Goal: Task Accomplishment & Management: Manage account settings

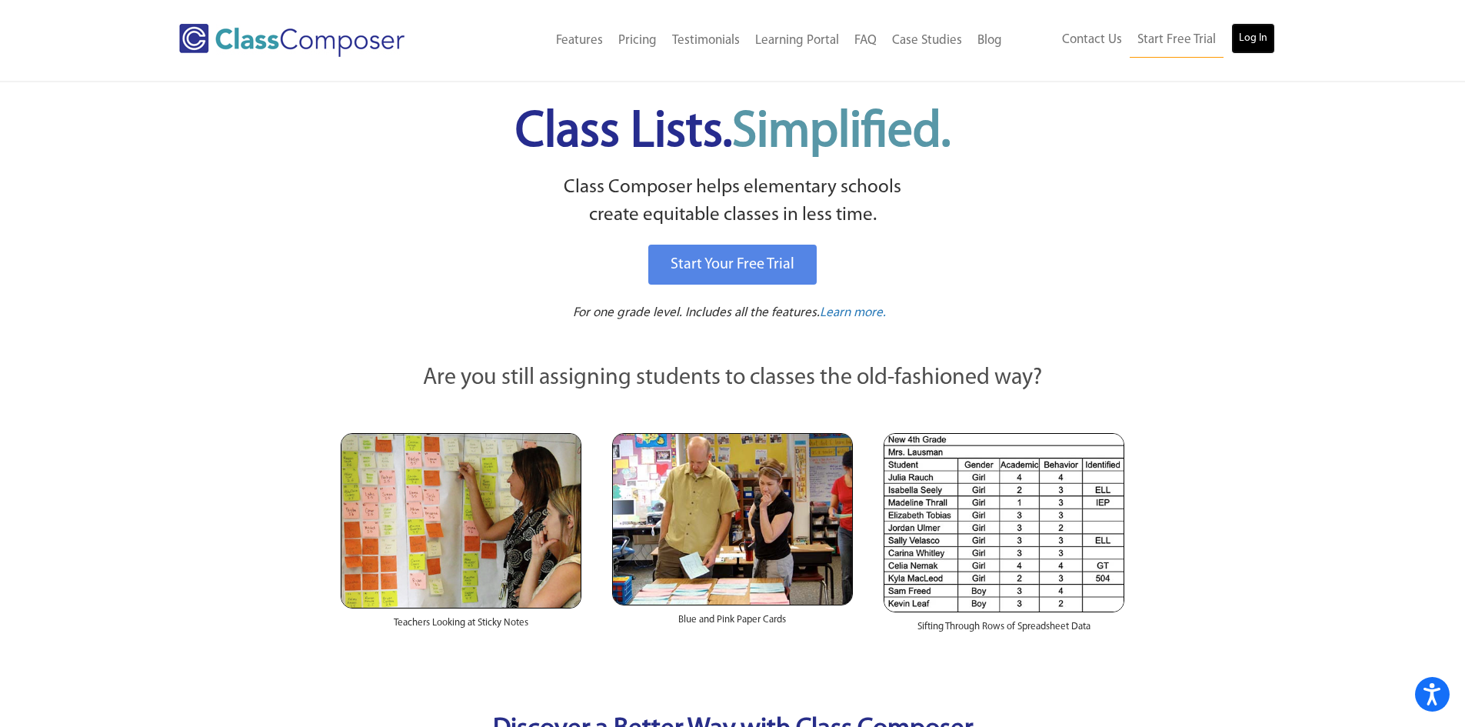
click at [1268, 38] on link "Log In" at bounding box center [1253, 38] width 44 height 31
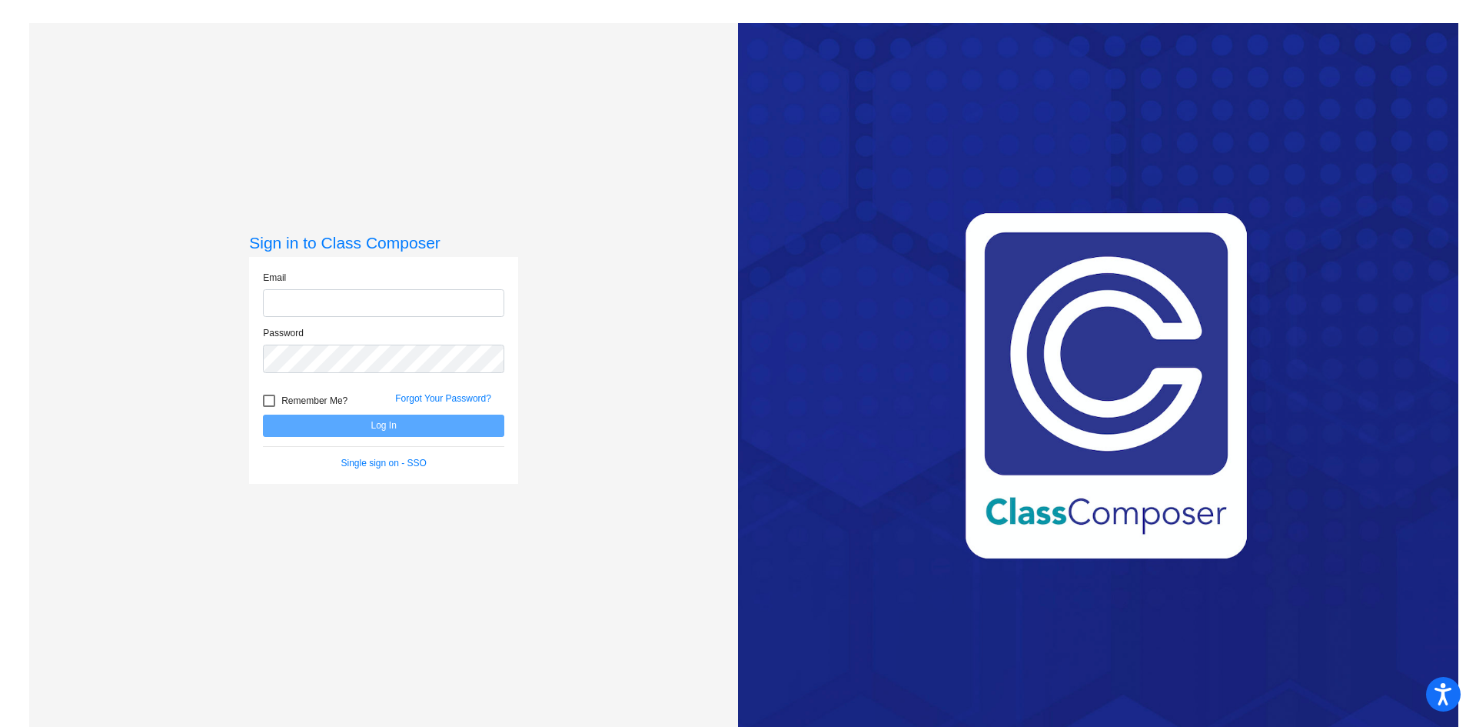
click at [367, 311] on input "email" at bounding box center [383, 303] width 241 height 28
type input "[EMAIL_ADDRESS][PERSON_NAME][DOMAIN_NAME]"
click at [371, 433] on button "Log In" at bounding box center [383, 425] width 241 height 22
click at [208, 376] on div "Sign in to Class Composer Email samplesk@gaylord.k12.mi.us Password Remember Me…" at bounding box center [383, 386] width 709 height 727
click at [303, 423] on button "Log In" at bounding box center [383, 425] width 241 height 22
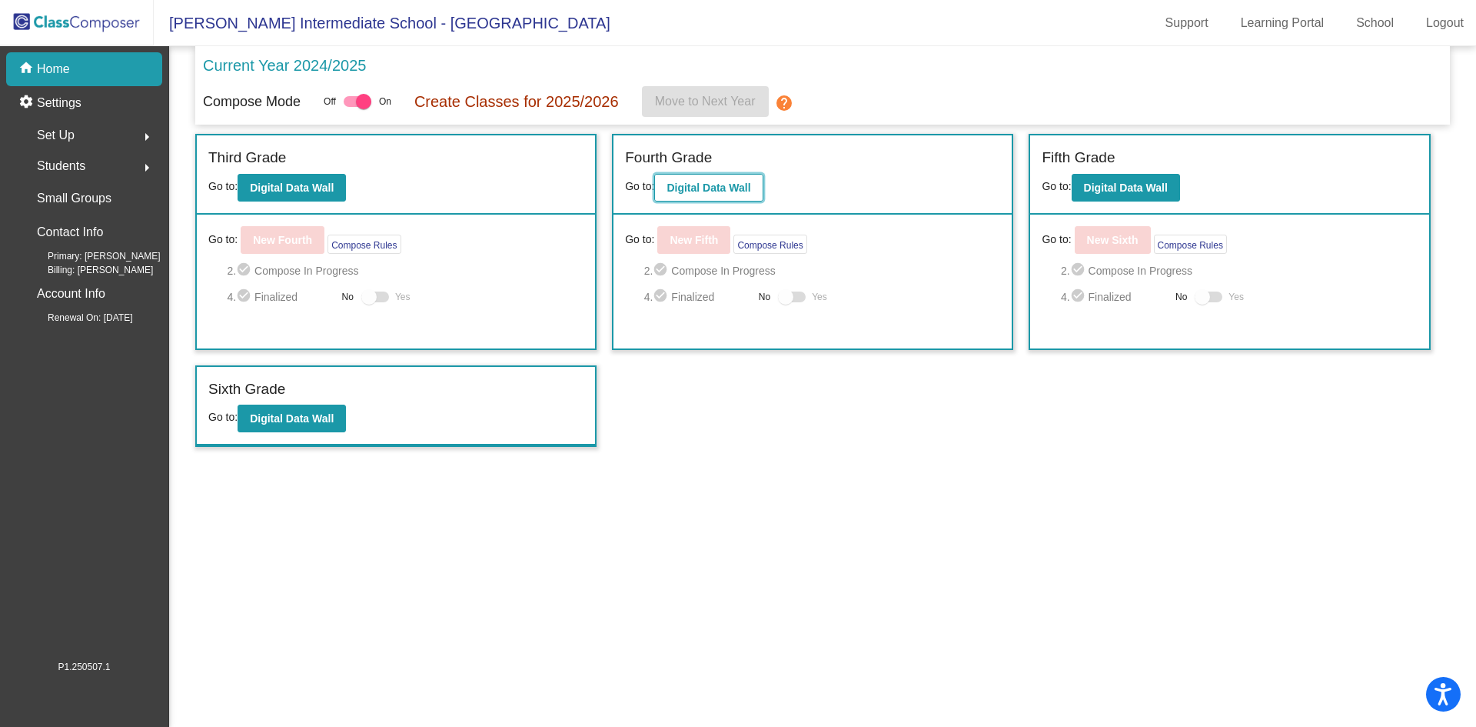
click at [704, 188] on b "Digital Data Wall" at bounding box center [709, 187] width 84 height 12
click at [360, 104] on div at bounding box center [363, 101] width 15 height 15
click at [351, 107] on input "checkbox" at bounding box center [351, 107] width 1 height 1
checkbox input "false"
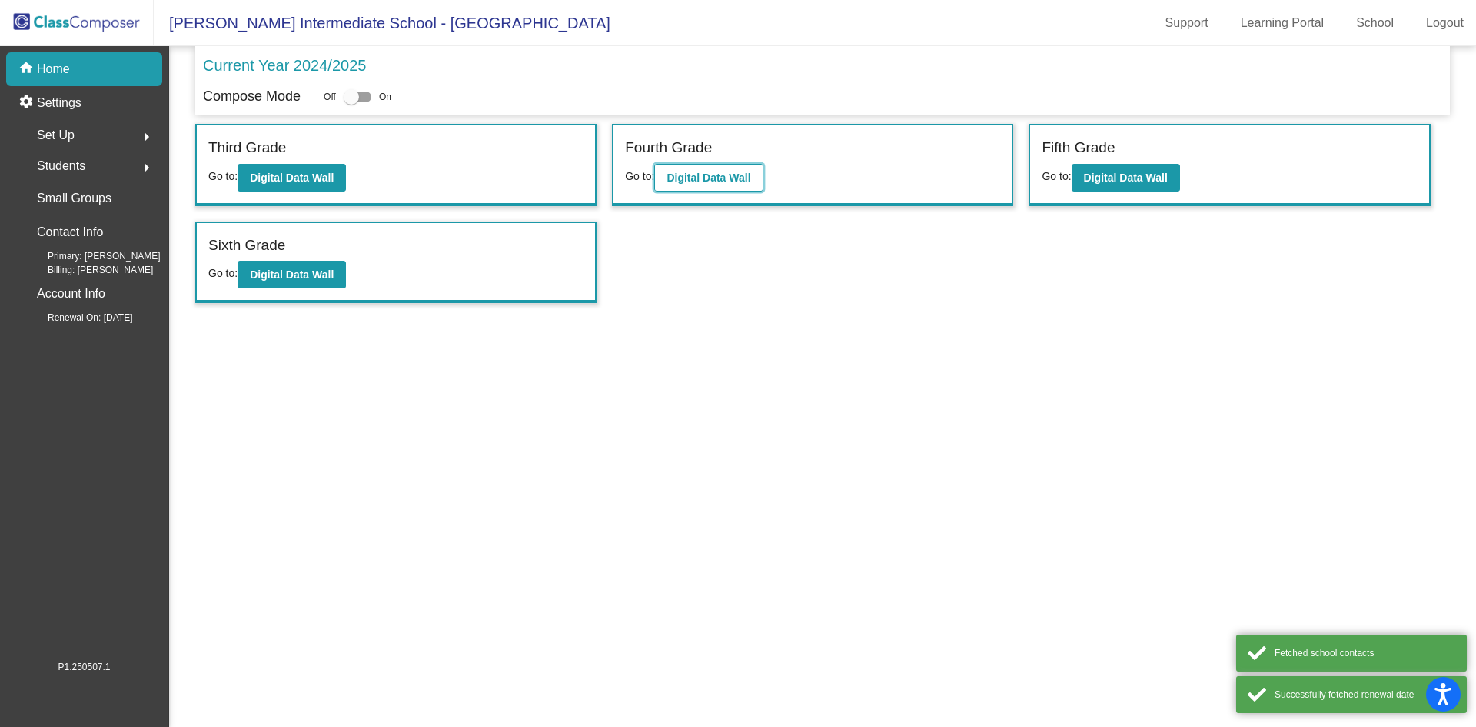
click at [725, 174] on b "Digital Data Wall" at bounding box center [709, 177] width 84 height 12
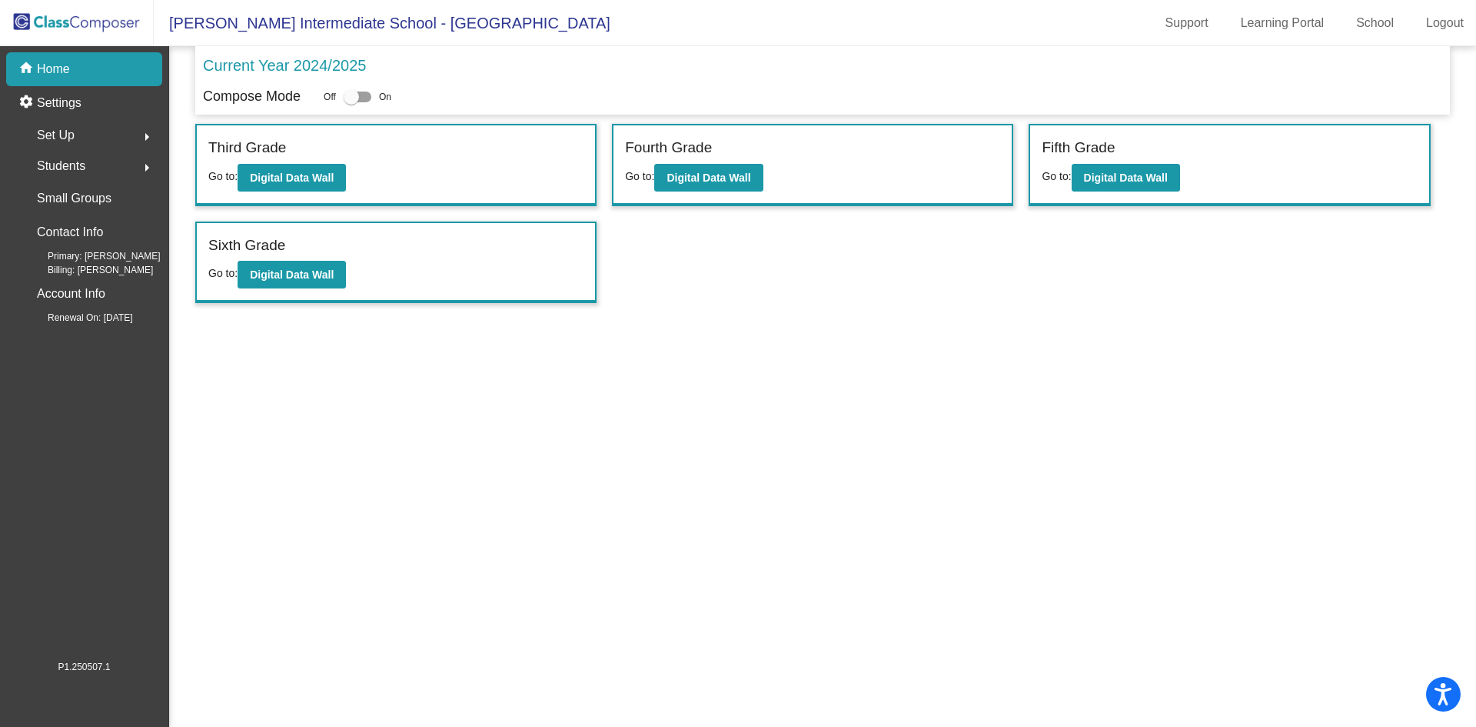
click at [344, 99] on div at bounding box center [351, 96] width 15 height 15
click at [351, 102] on input "checkbox" at bounding box center [351, 102] width 1 height 1
checkbox input "true"
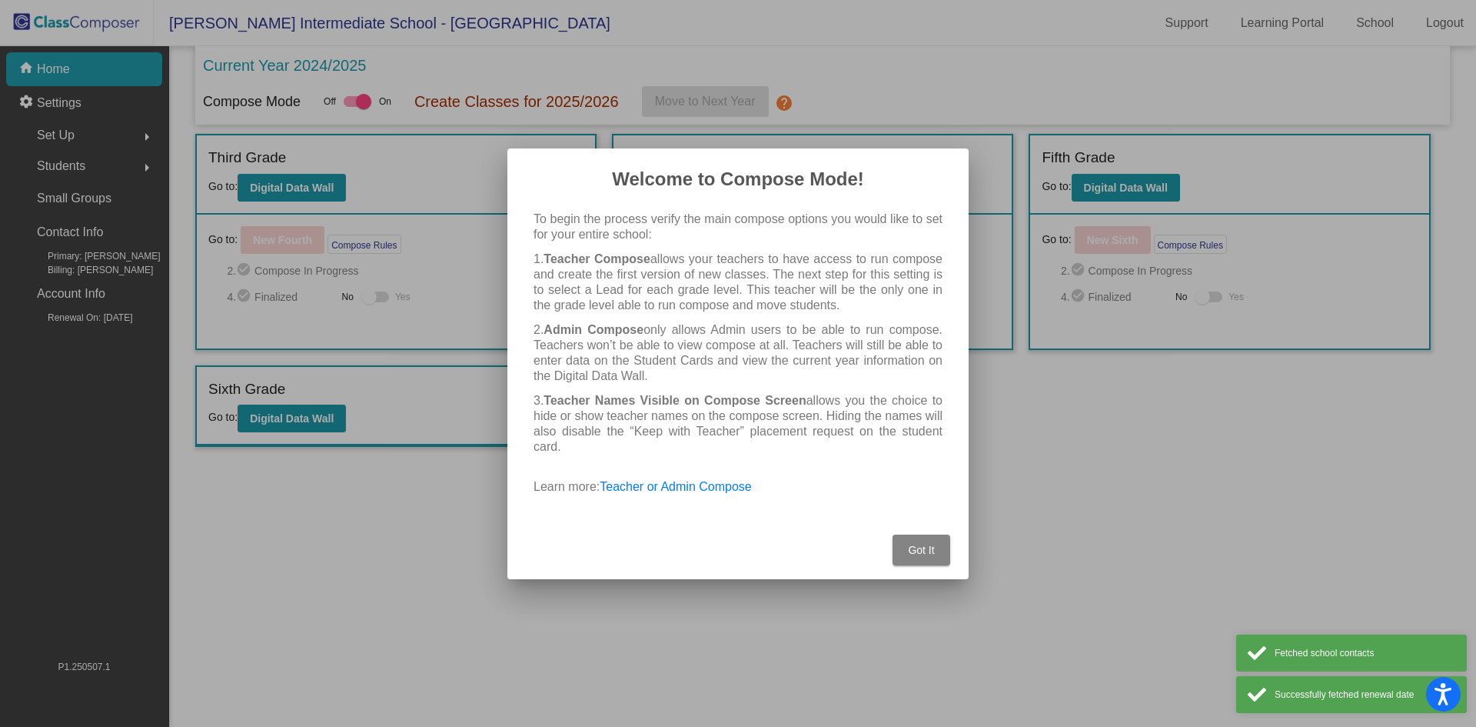
click at [917, 554] on span "Got It" at bounding box center [921, 550] width 26 height 12
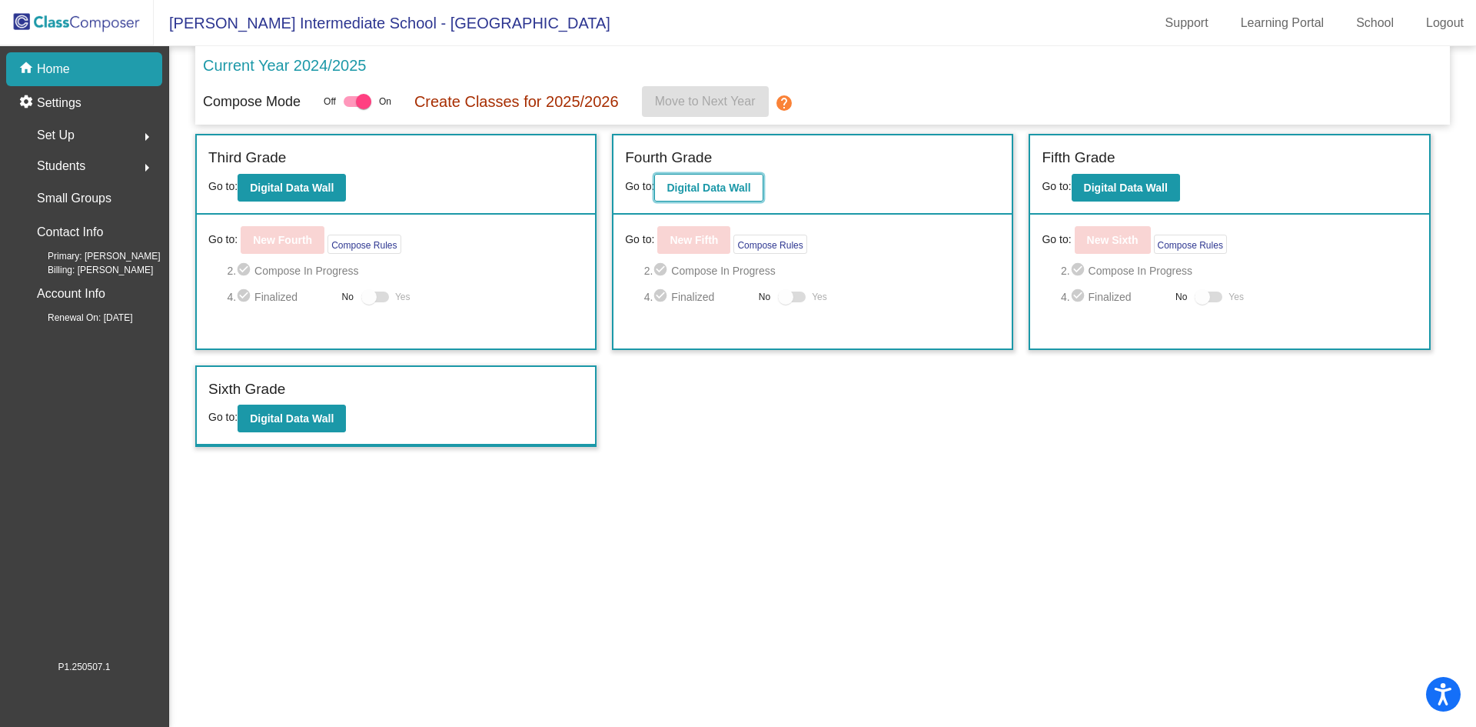
click at [722, 181] on b "Digital Data Wall" at bounding box center [709, 187] width 84 height 12
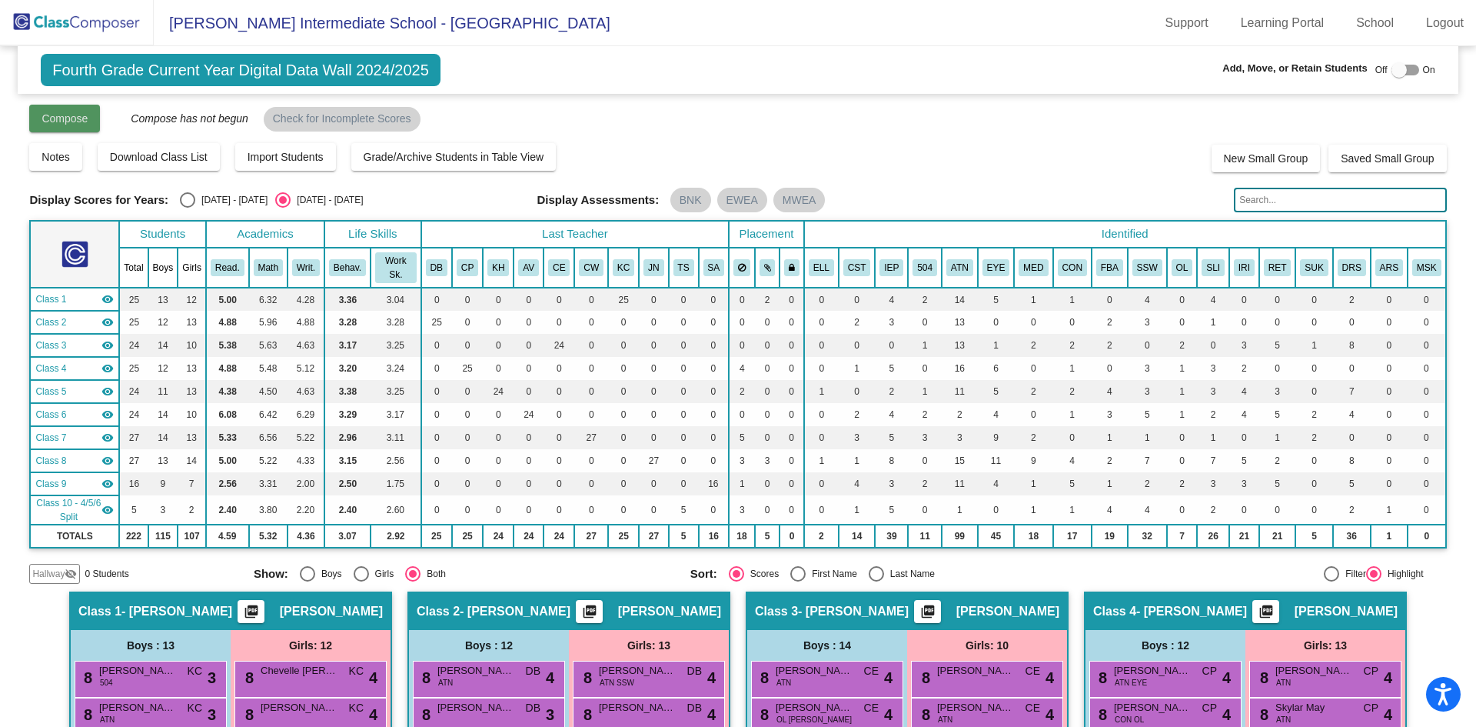
click at [67, 108] on button "Compose" at bounding box center [64, 119] width 71 height 28
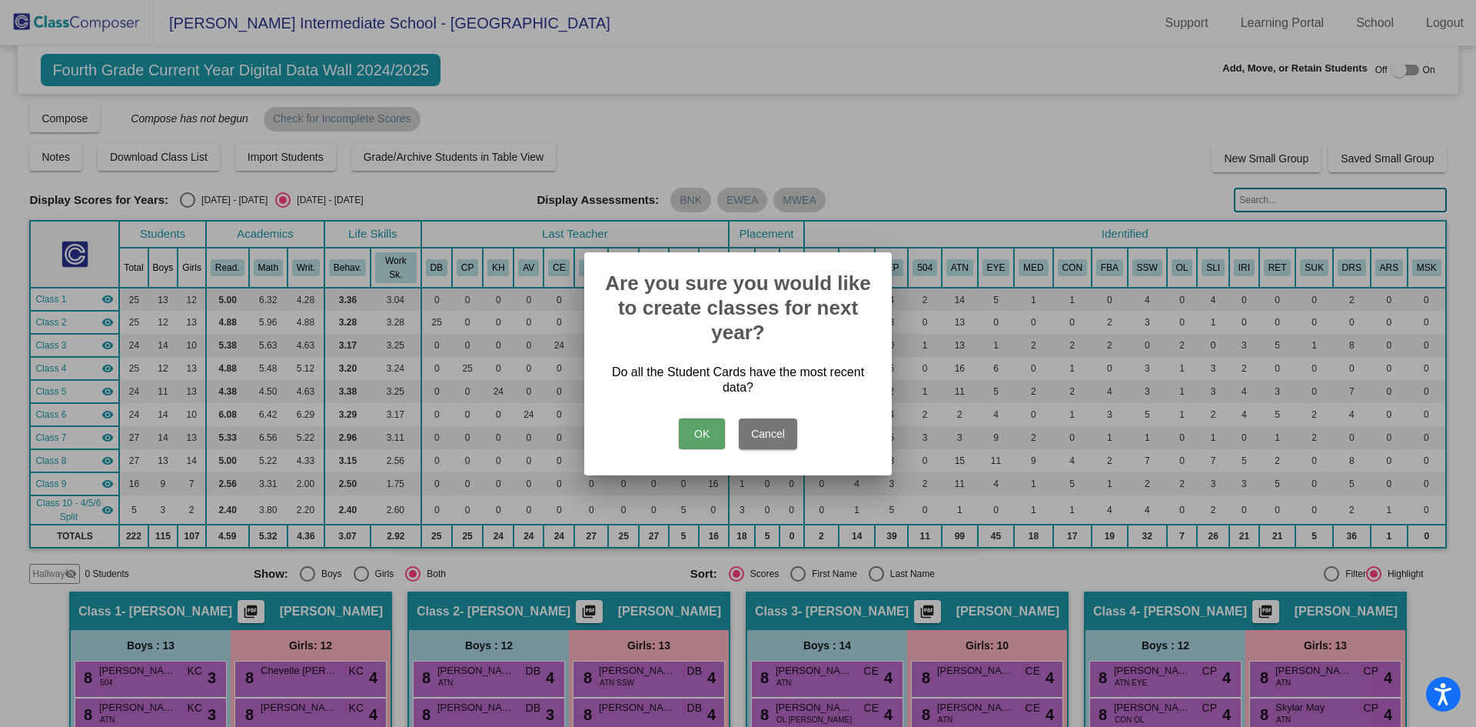
click at [697, 424] on button "OK" at bounding box center [702, 433] width 46 height 31
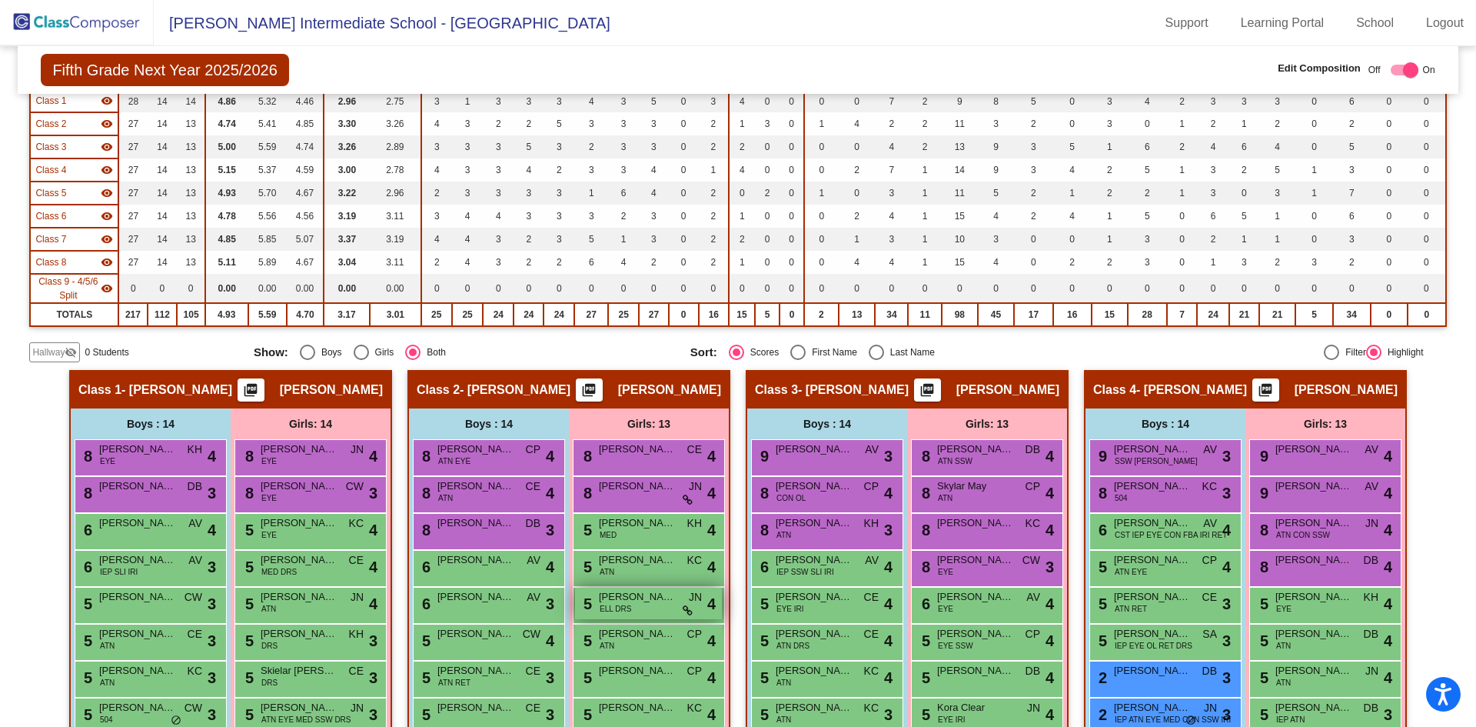
scroll to position [231, 0]
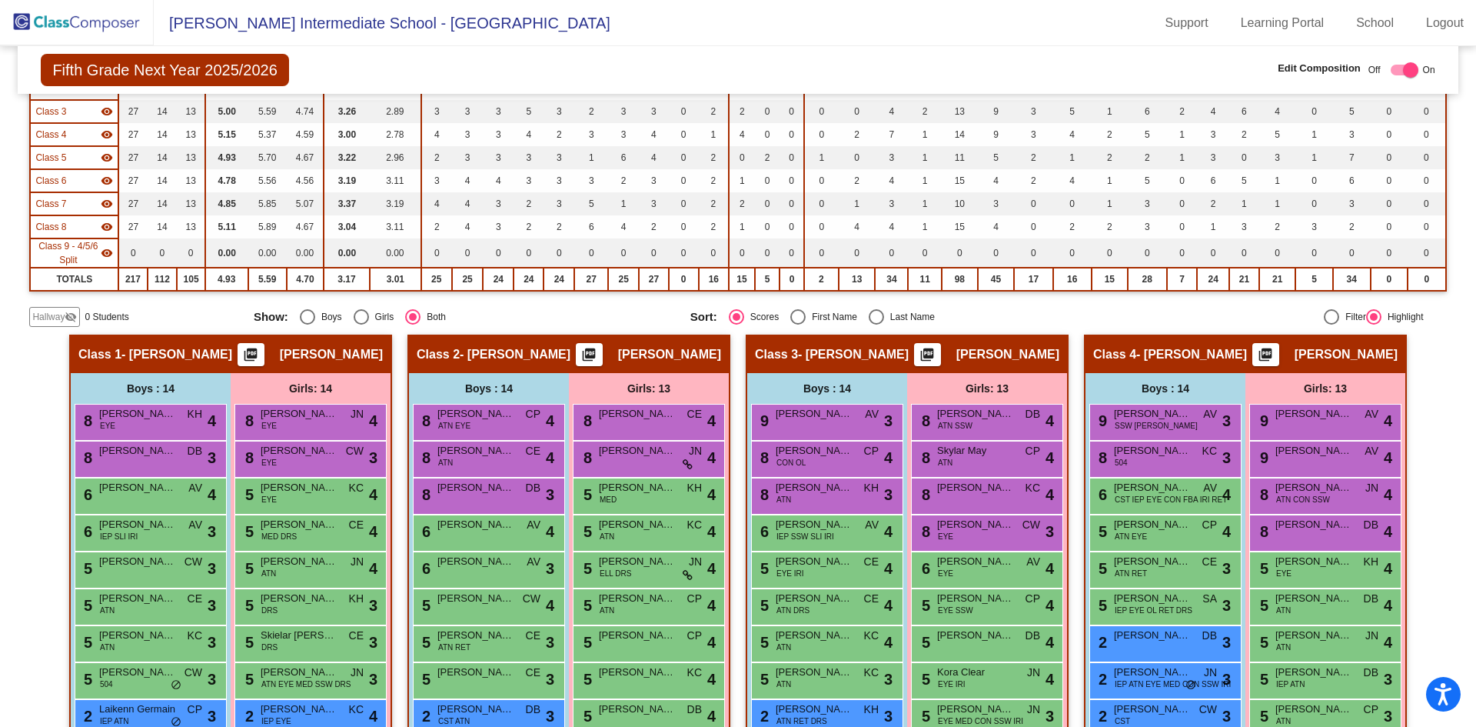
click at [350, 353] on span "[PERSON_NAME]" at bounding box center [331, 354] width 103 height 15
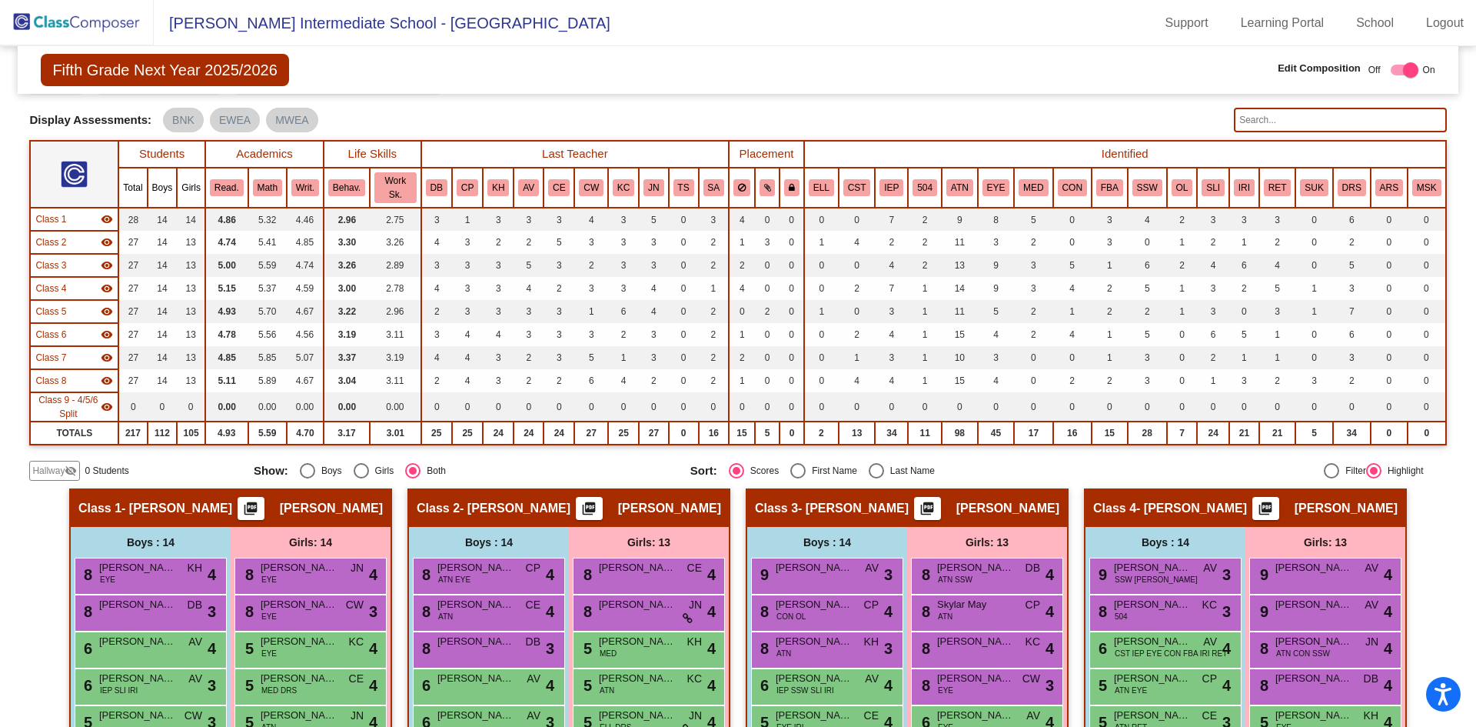
scroll to position [0, 0]
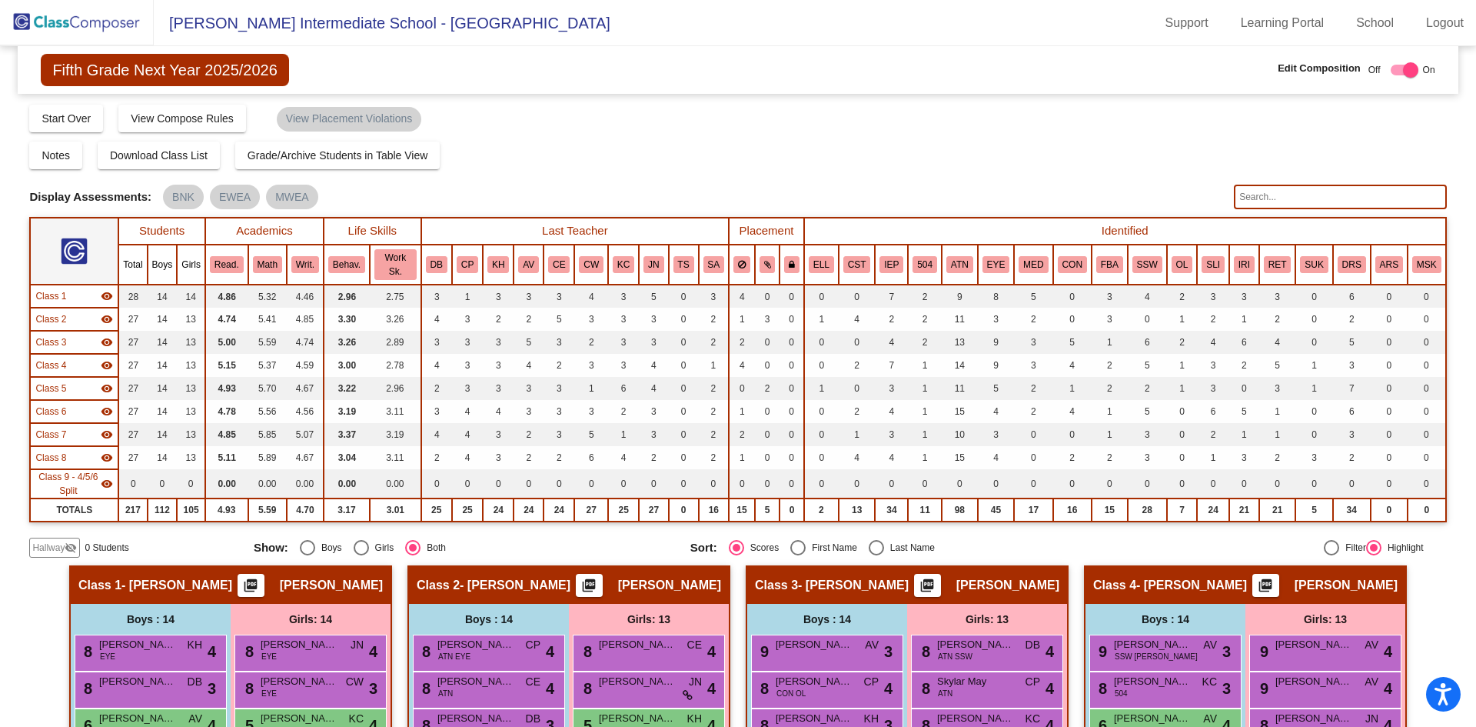
click at [47, 295] on span "Class 1" at bounding box center [50, 296] width 31 height 14
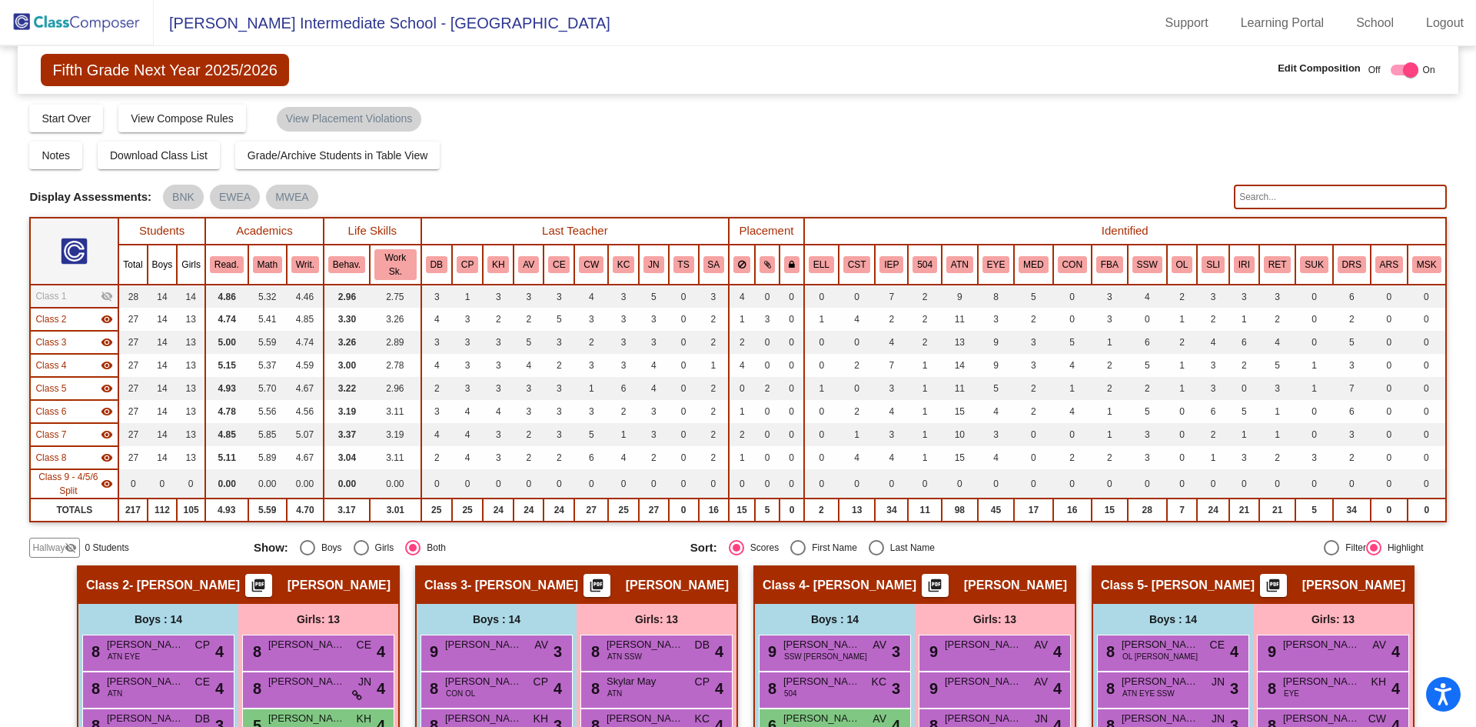
click at [65, 298] on span "Class 1" at bounding box center [50, 296] width 31 height 14
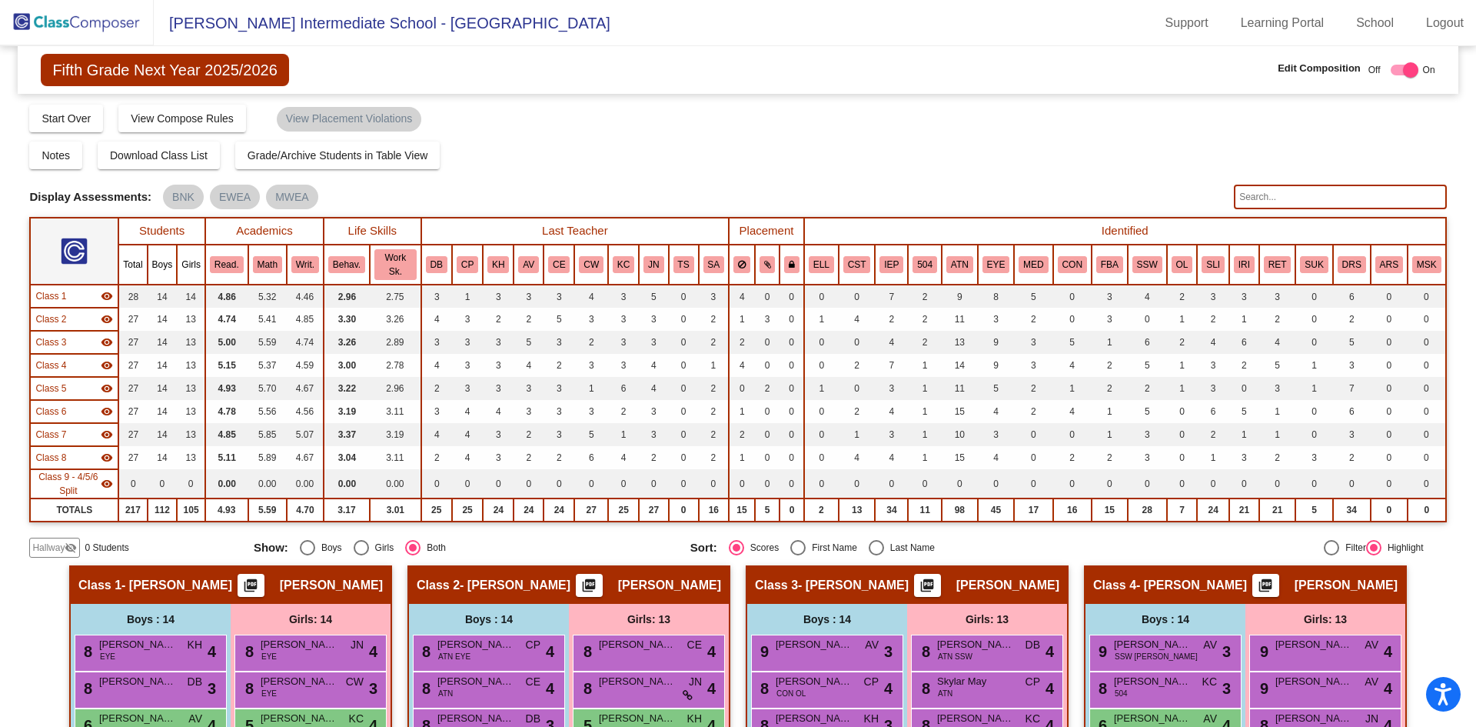
click at [322, 585] on span "[PERSON_NAME]" at bounding box center [331, 584] width 103 height 15
click at [322, 584] on span "[PERSON_NAME]" at bounding box center [331, 584] width 103 height 15
click at [354, 587] on span "[PERSON_NAME]" at bounding box center [331, 584] width 103 height 15
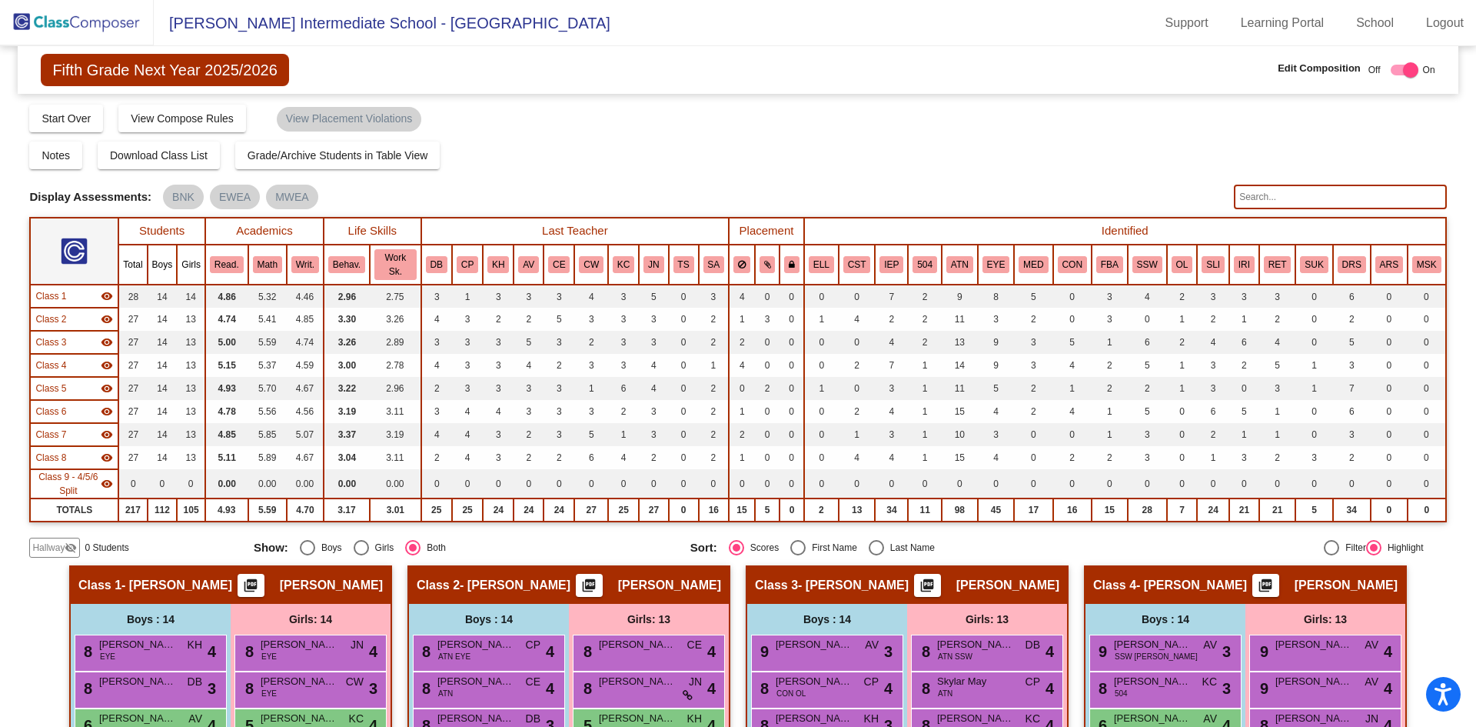
click at [354, 587] on span "[PERSON_NAME]" at bounding box center [331, 584] width 103 height 15
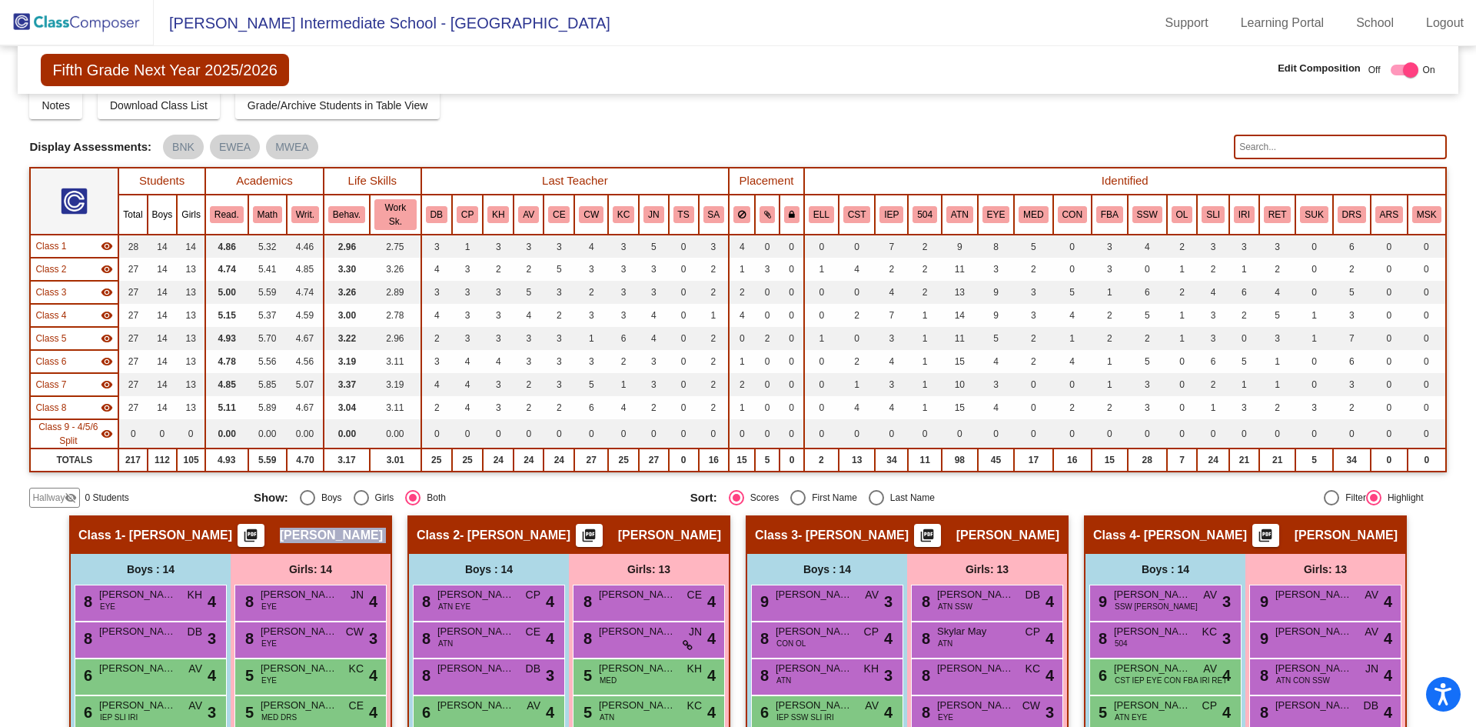
scroll to position [77, 0]
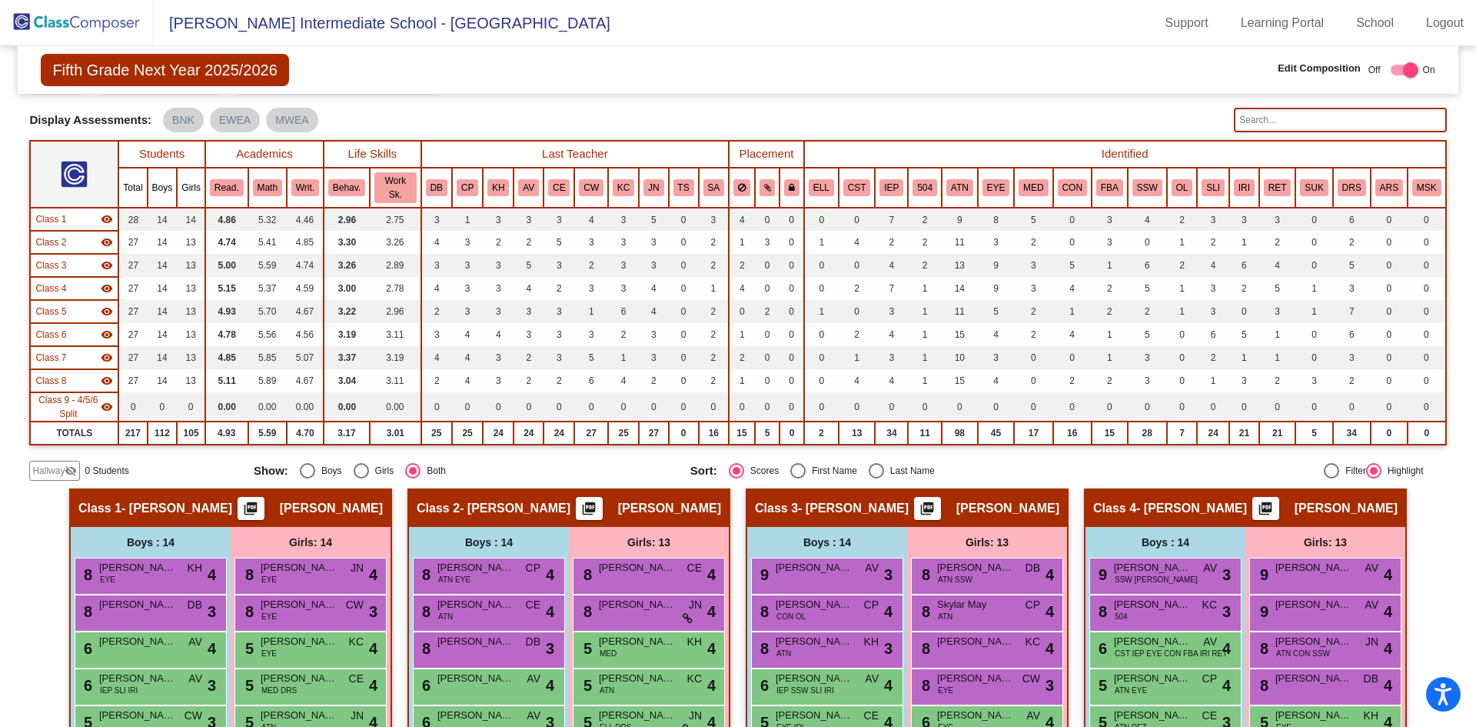
click at [671, 509] on span "[PERSON_NAME]" at bounding box center [669, 508] width 103 height 15
click at [1033, 464] on mat-radio-group "Sort: Scores First Name Last Name" at bounding box center [903, 470] width 425 height 15
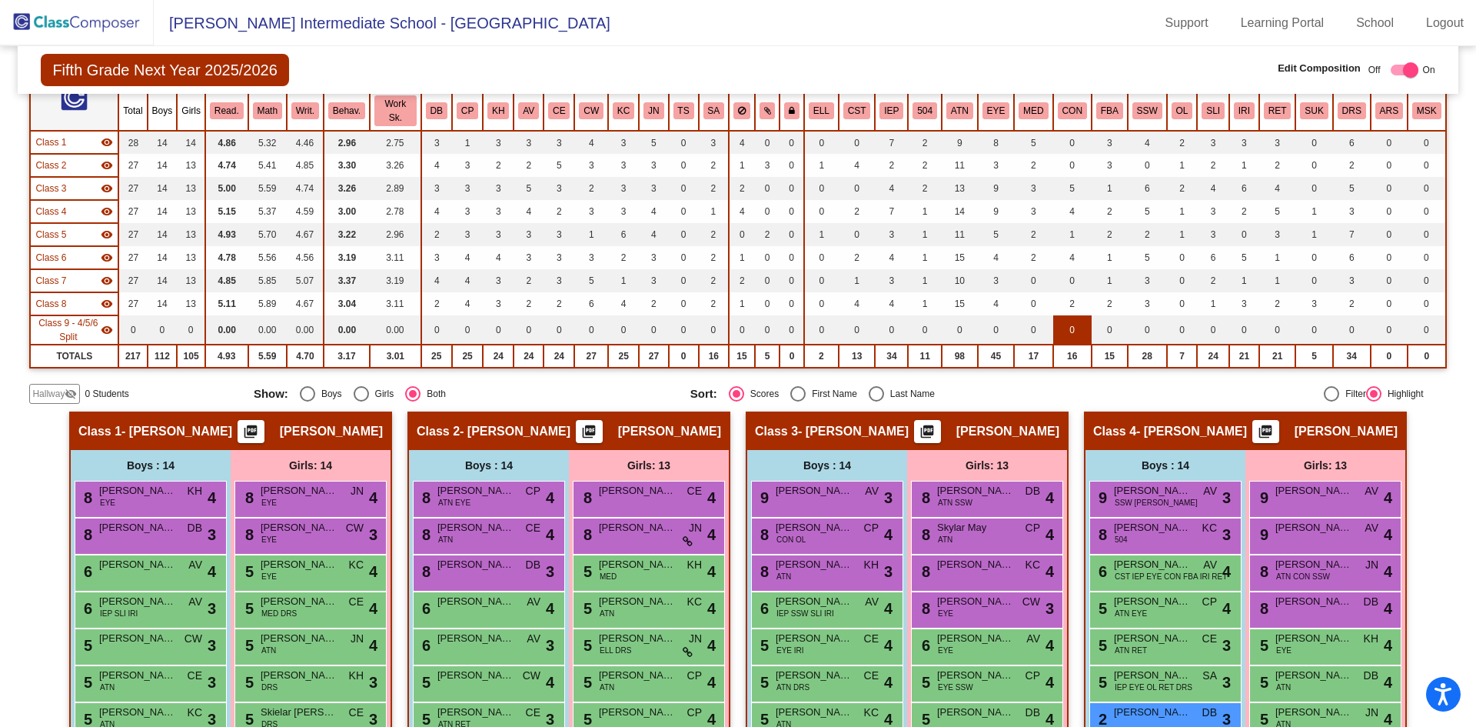
scroll to position [0, 0]
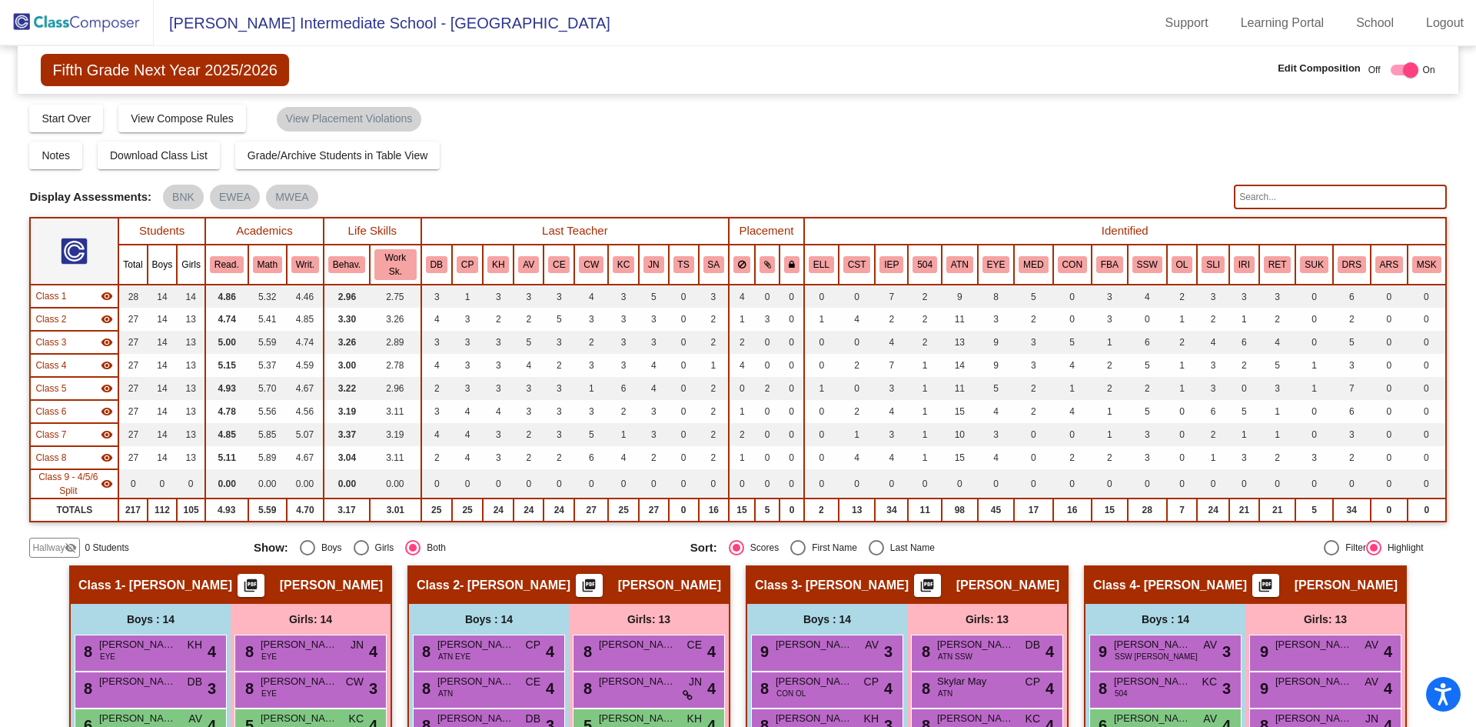
click at [569, 230] on th "Last Teacher" at bounding box center [575, 231] width 308 height 27
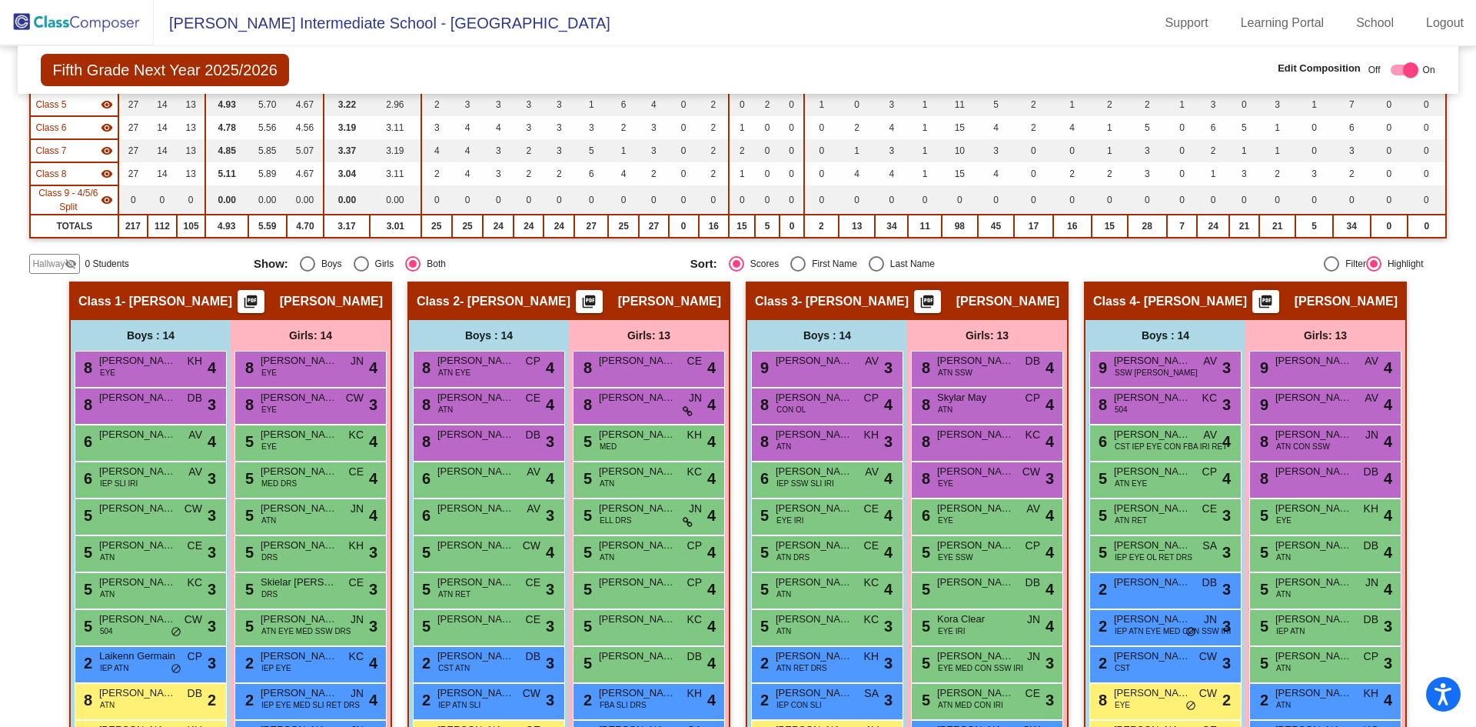
scroll to position [308, 0]
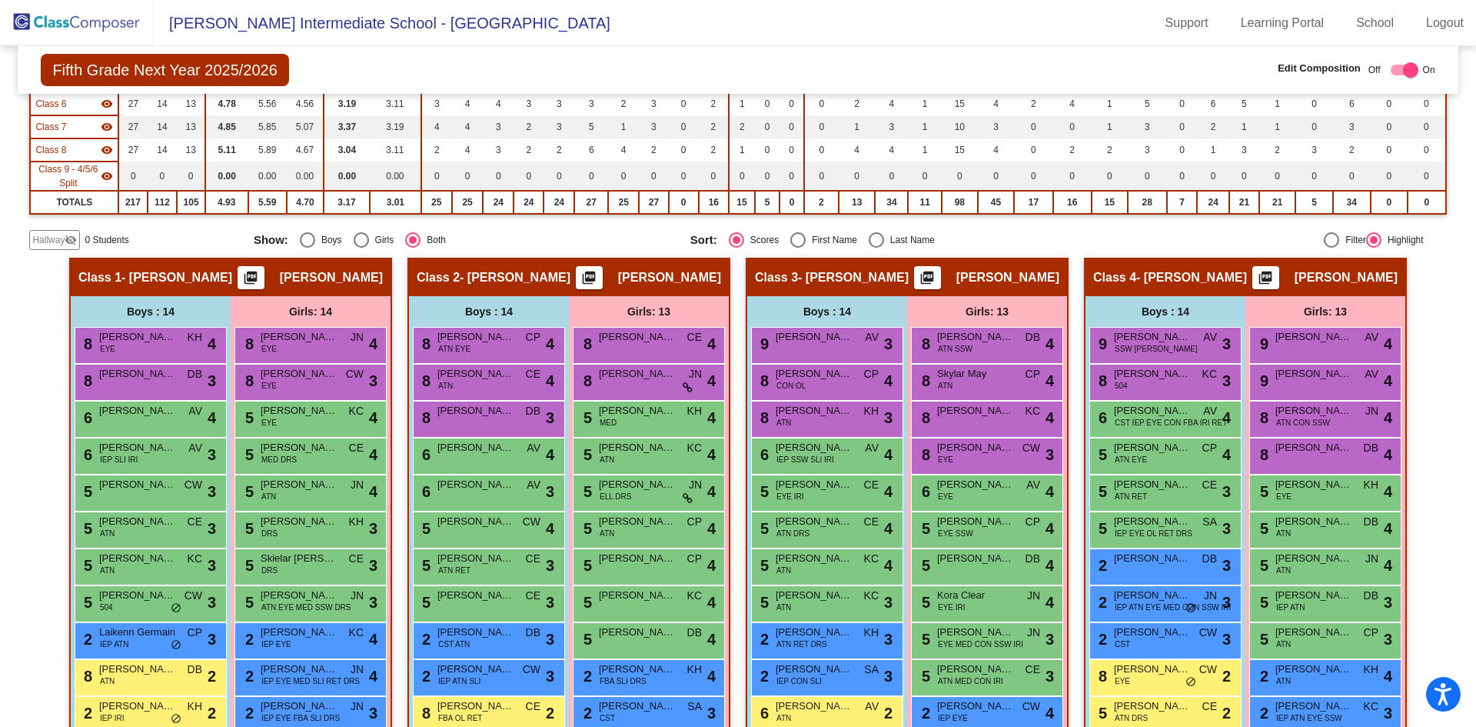
click at [318, 278] on span "[PERSON_NAME]" at bounding box center [331, 277] width 103 height 15
click at [319, 278] on span "[PERSON_NAME]" at bounding box center [331, 277] width 103 height 15
click at [166, 240] on div "Hallway visibility_off 0 Students" at bounding box center [135, 240] width 212 height 20
click at [594, 228] on div "Display Scores for Years: 2023 - 2024 2024 - 2025 Grade/Archive Students in Tab…" at bounding box center [737, 22] width 1417 height 454
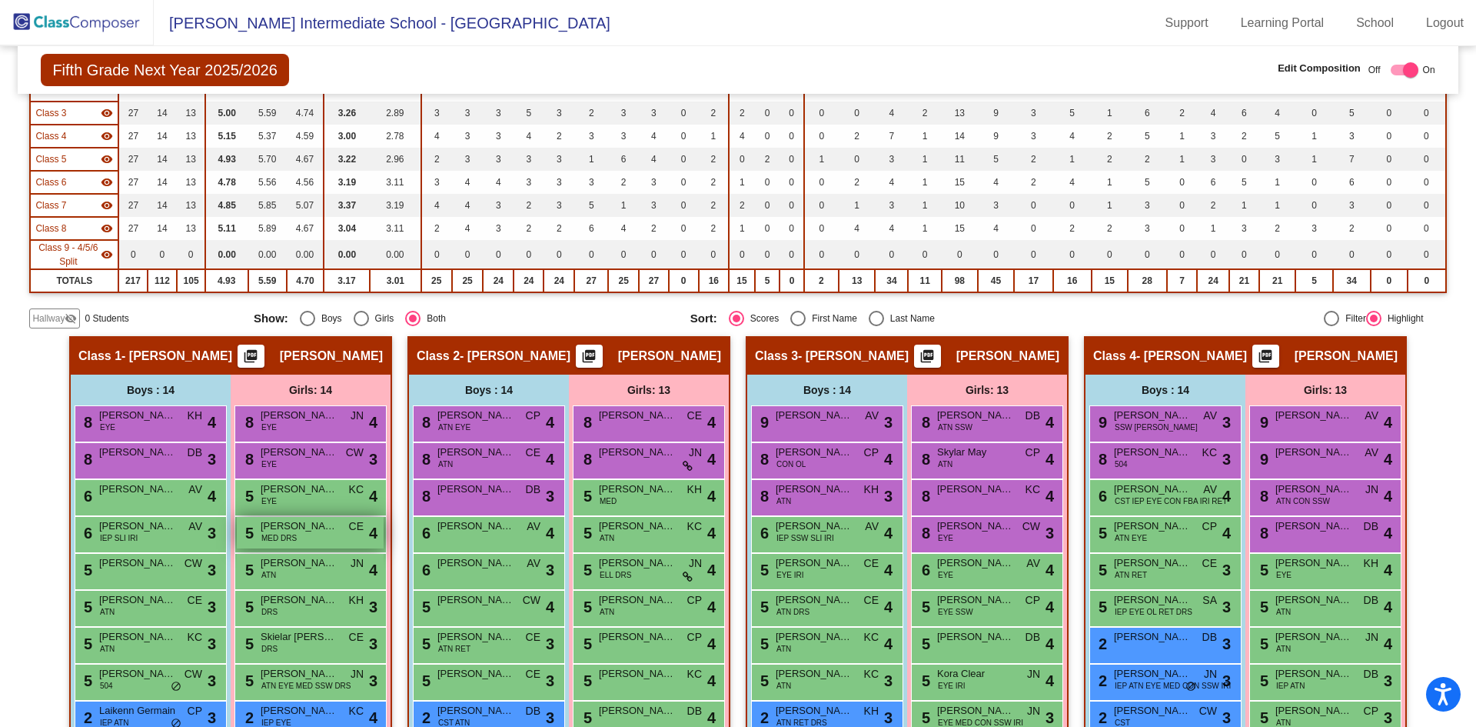
scroll to position [0, 0]
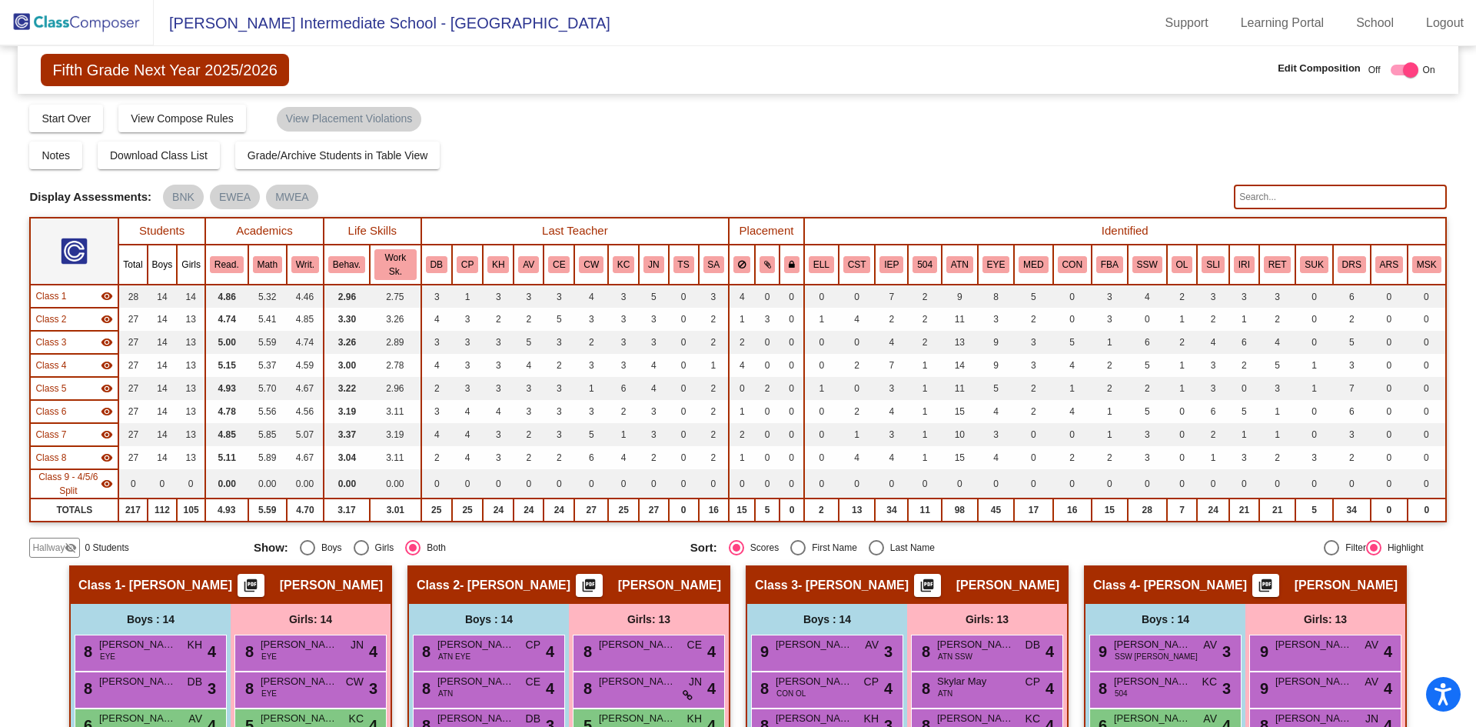
click at [84, 23] on img at bounding box center [77, 22] width 154 height 45
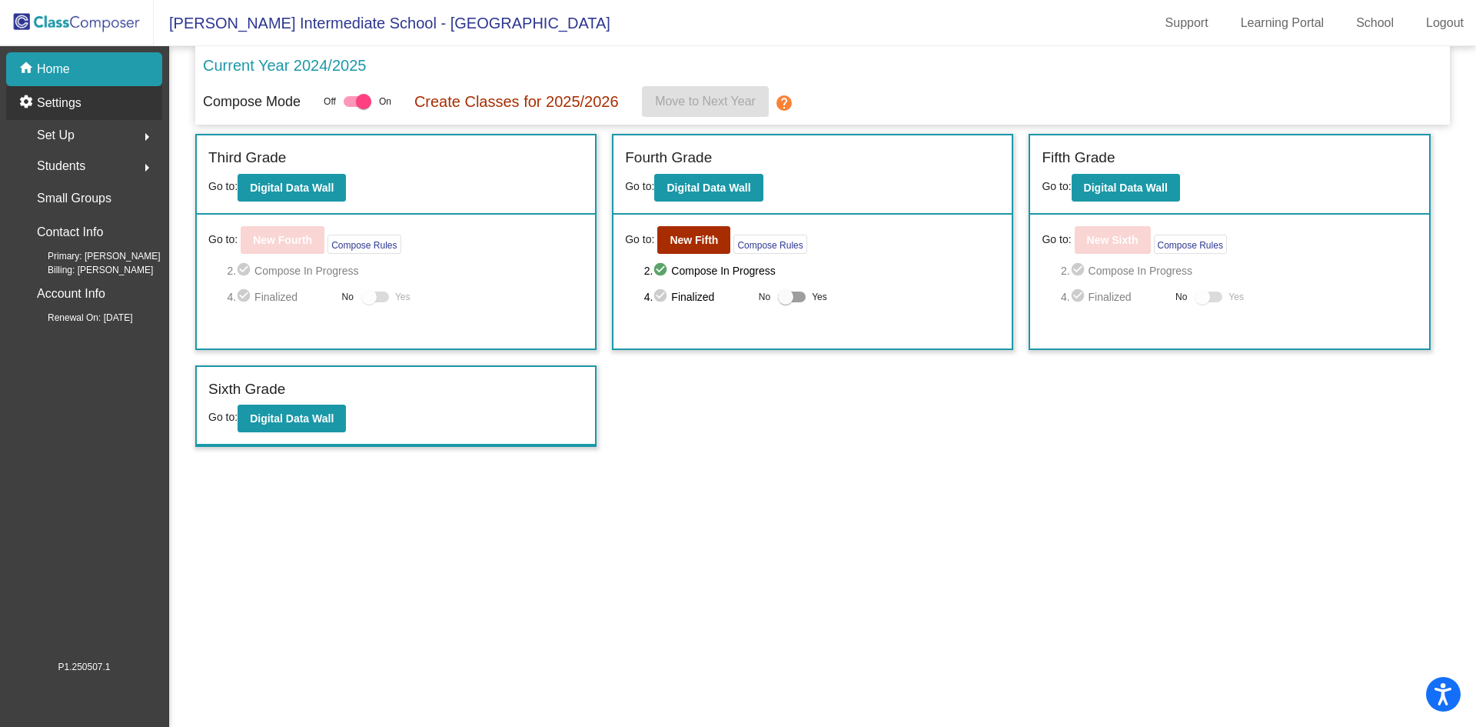
click at [58, 102] on p "Settings" at bounding box center [59, 103] width 45 height 18
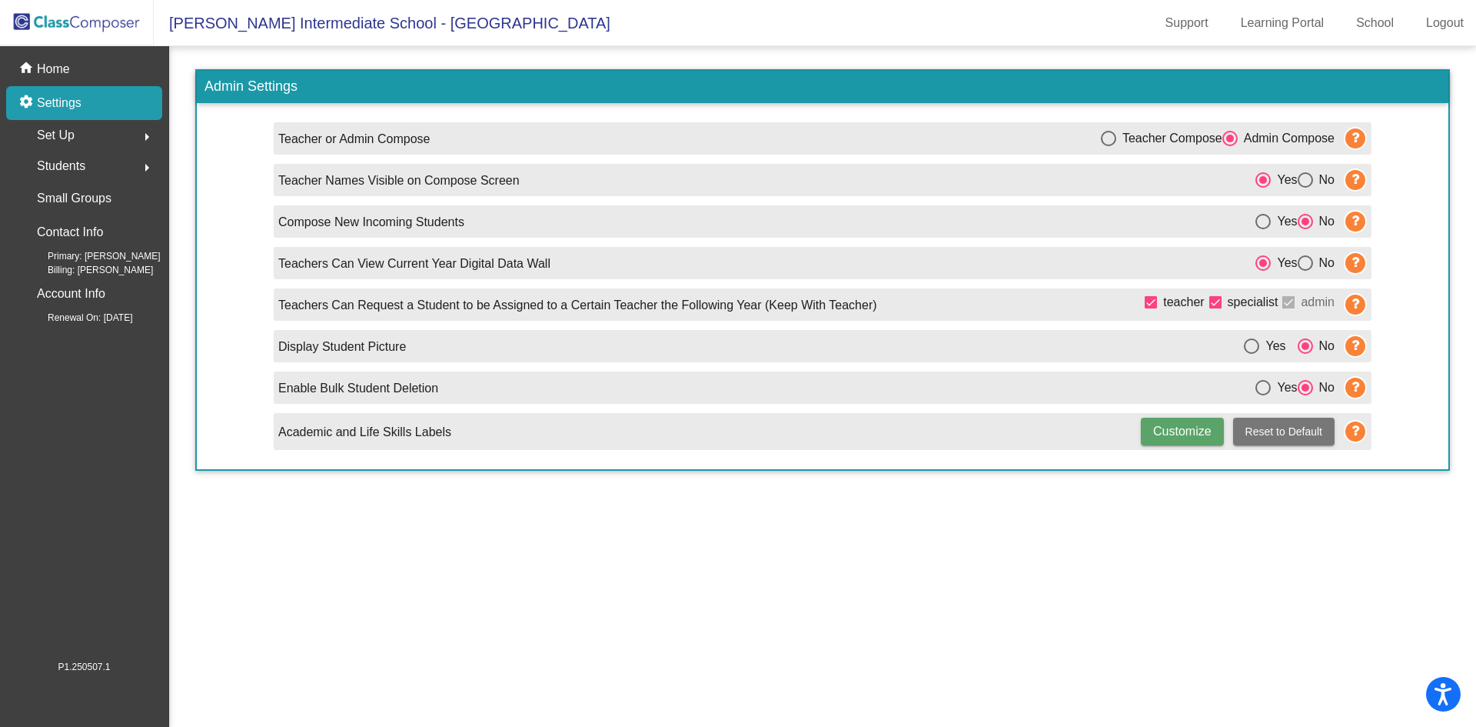
click at [63, 140] on span "Set Up" at bounding box center [56, 136] width 38 height 22
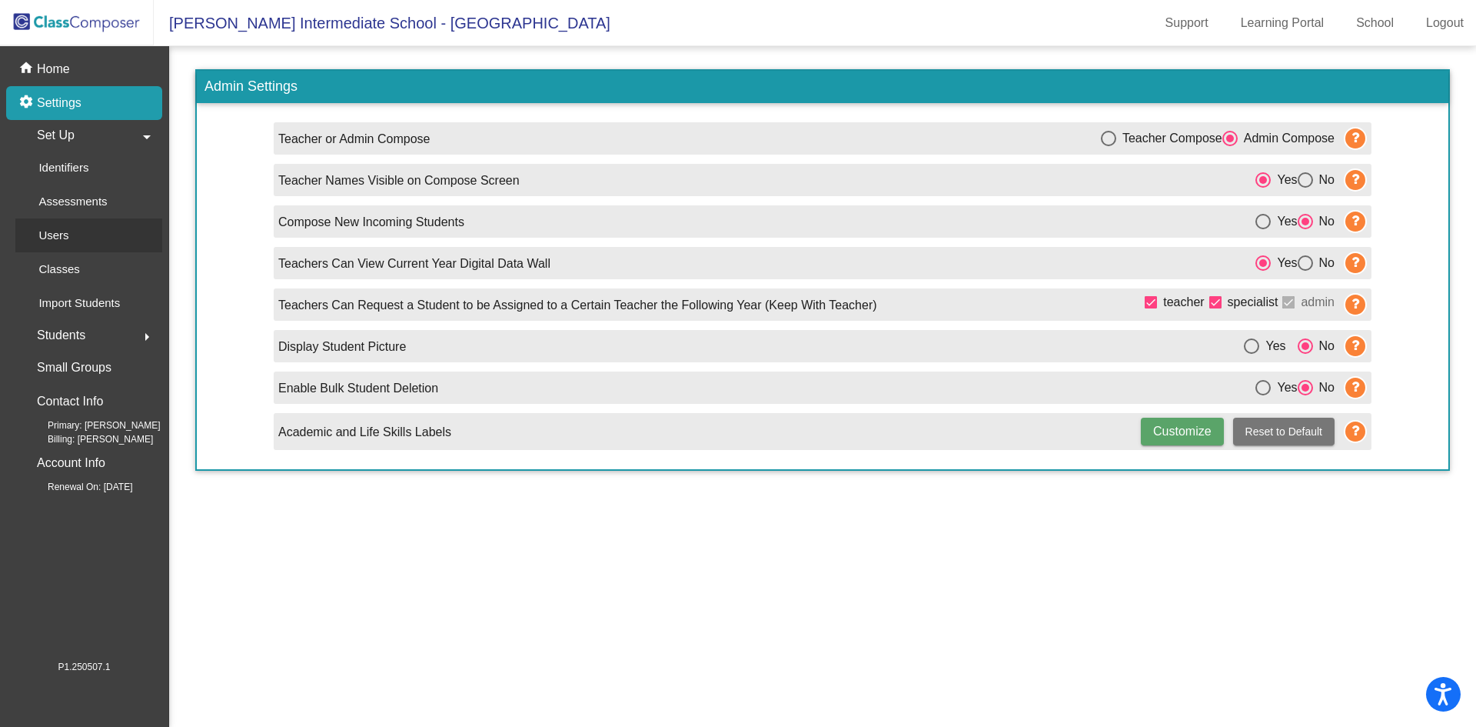
click at [72, 245] on div "Users" at bounding box center [48, 235] width 66 height 34
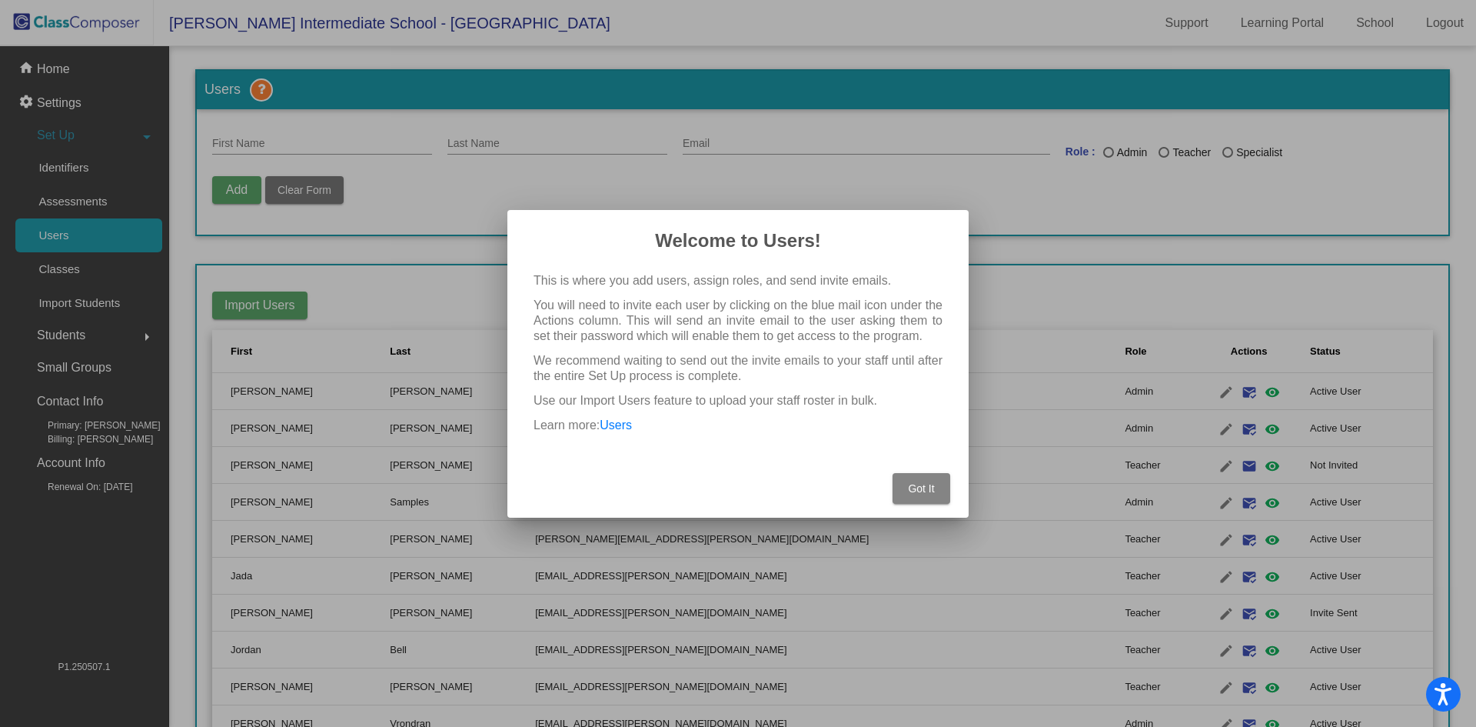
click at [915, 485] on span "Got It" at bounding box center [921, 488] width 26 height 12
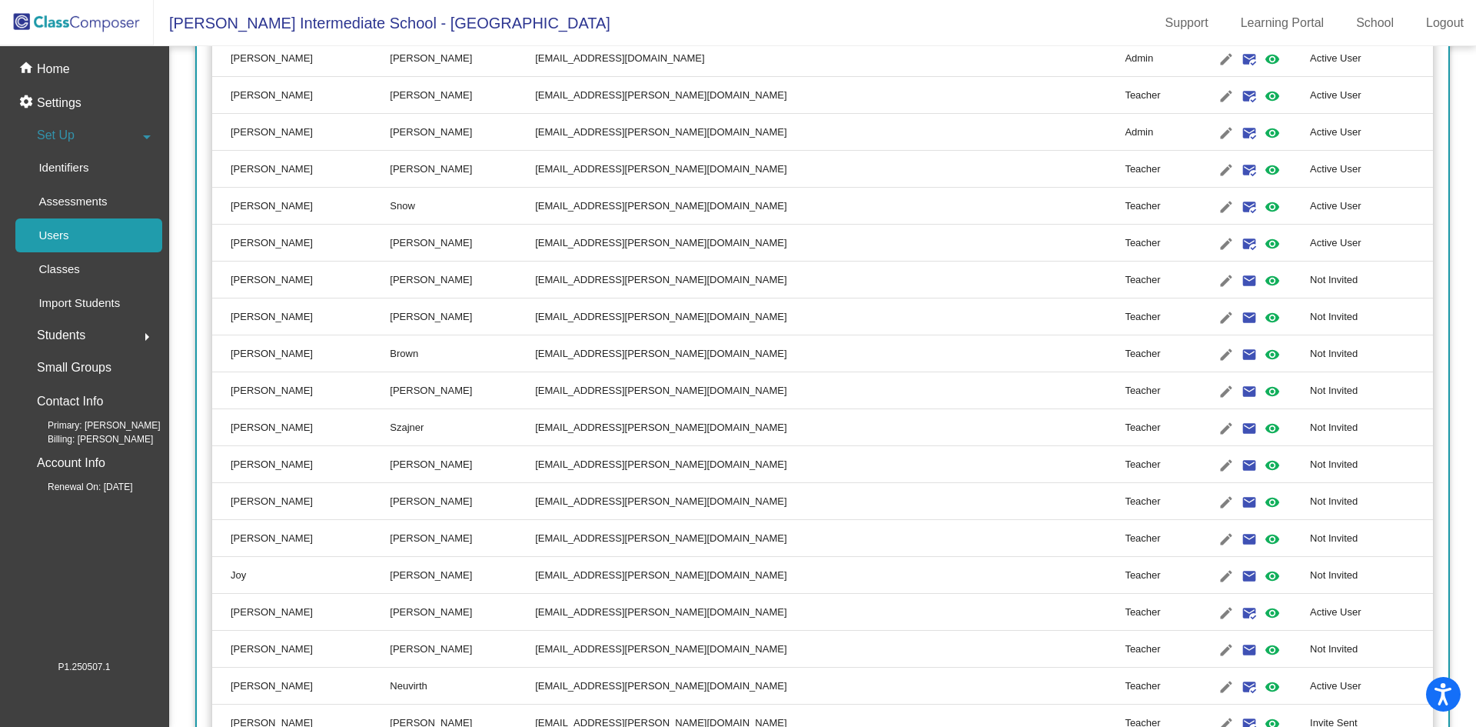
scroll to position [769, 0]
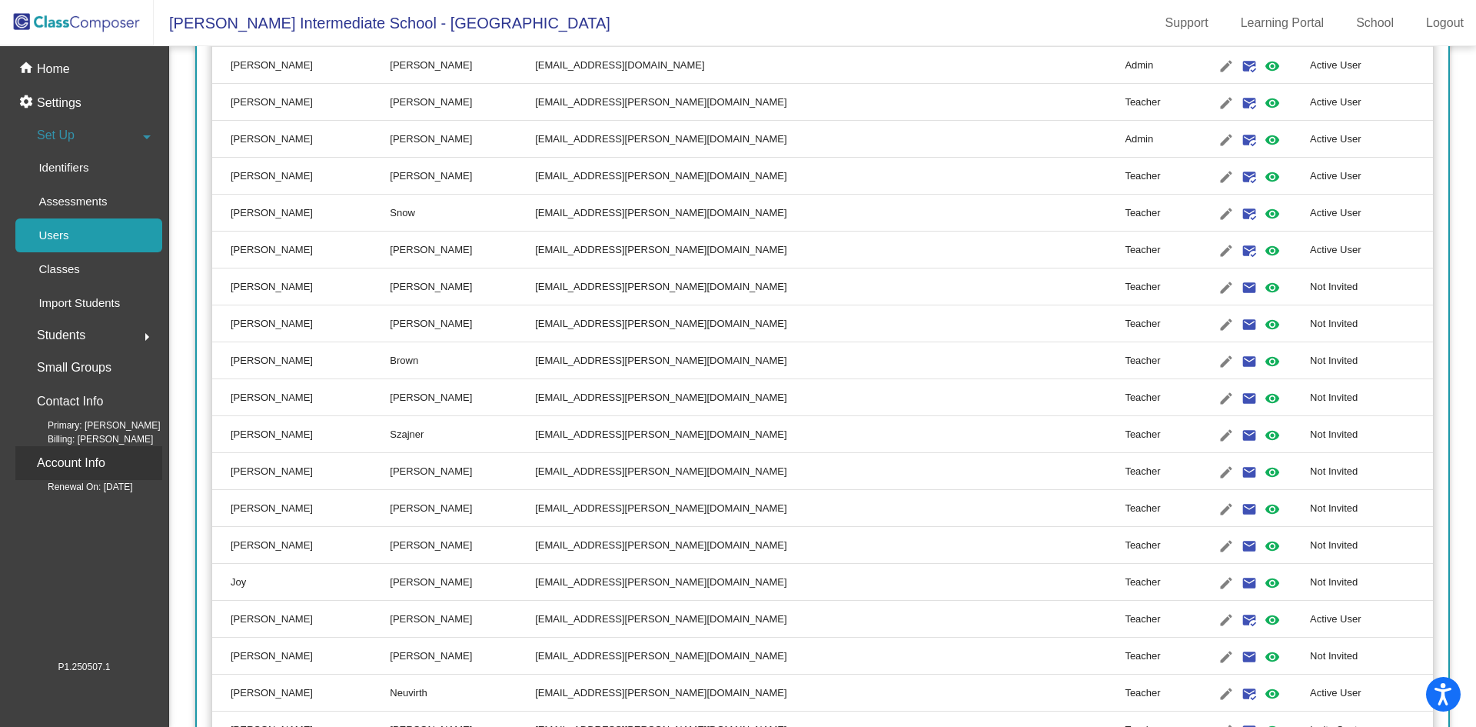
click at [88, 461] on p "Account Info" at bounding box center [71, 463] width 68 height 22
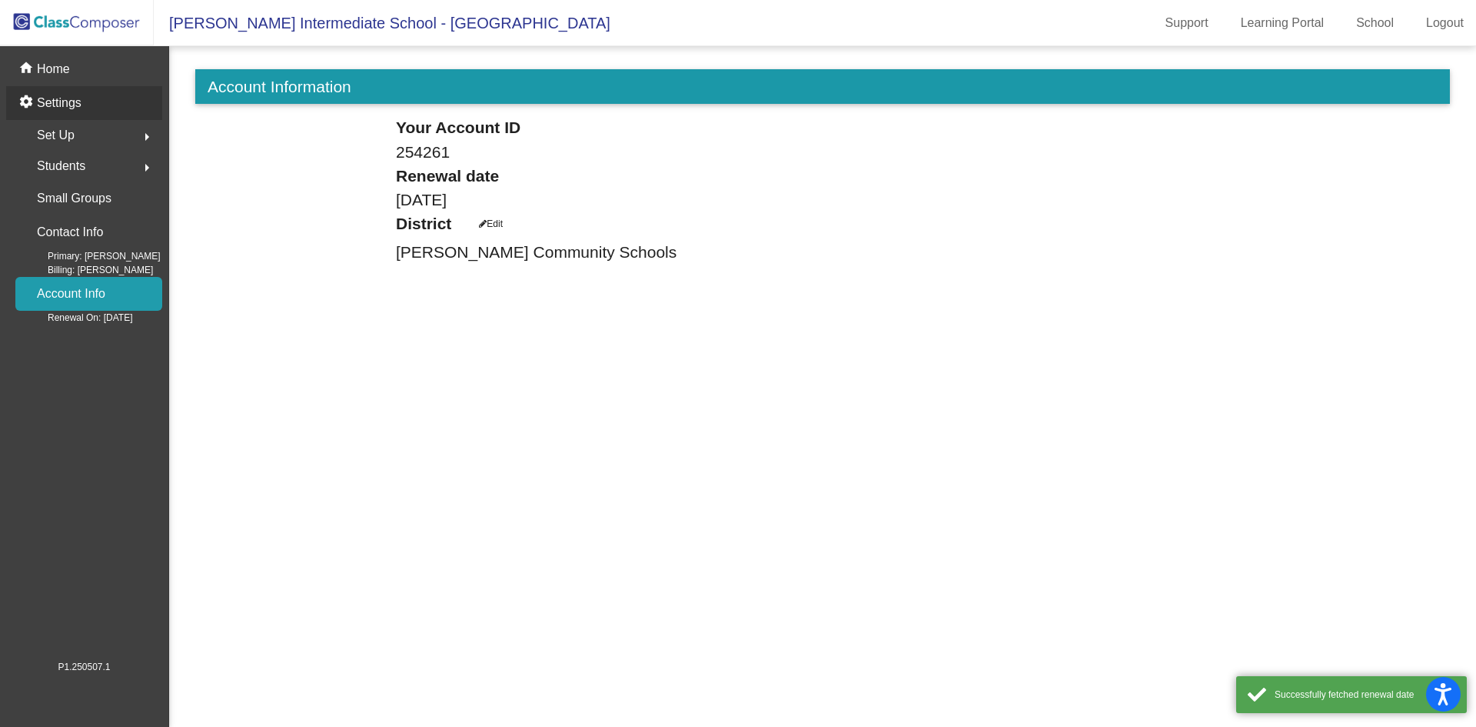
click at [47, 101] on p "Settings" at bounding box center [59, 103] width 45 height 18
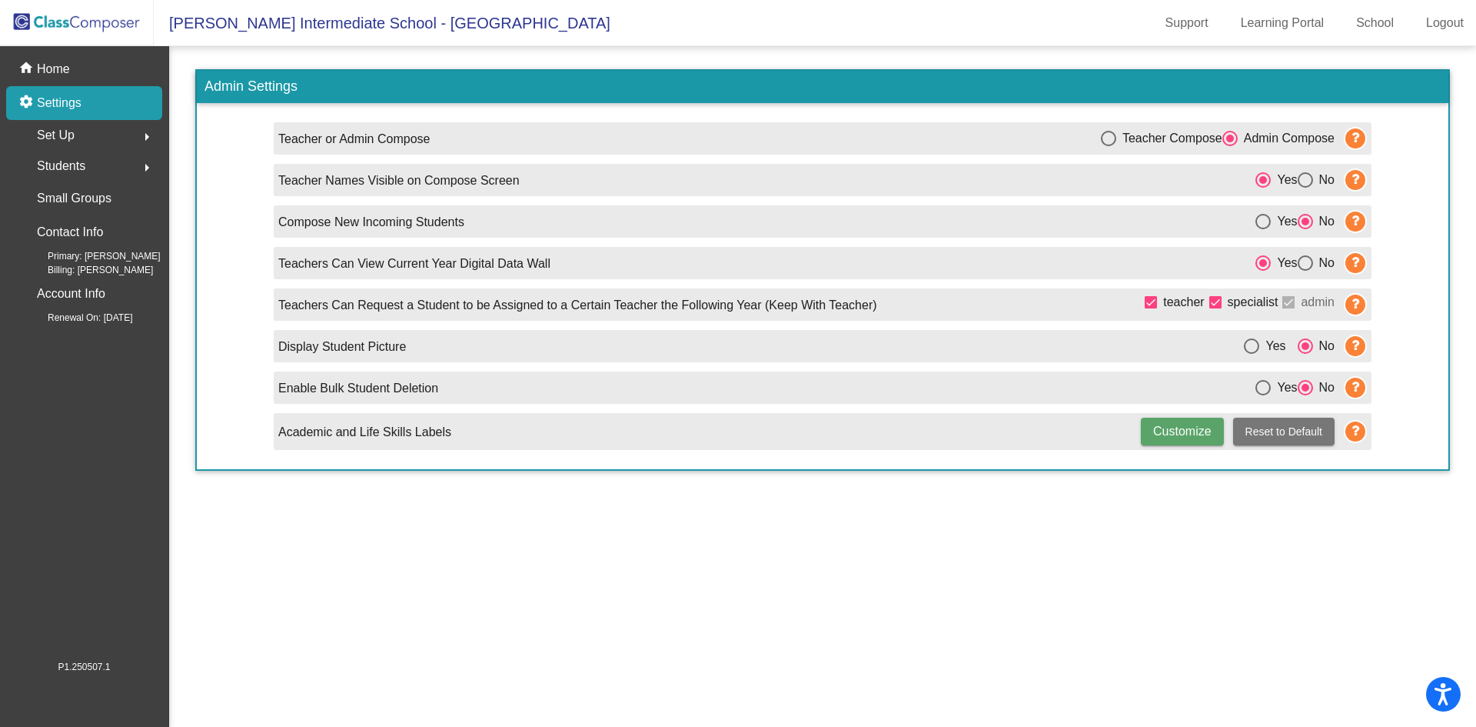
click at [115, 166] on div "Students arrow_right" at bounding box center [88, 166] width 147 height 31
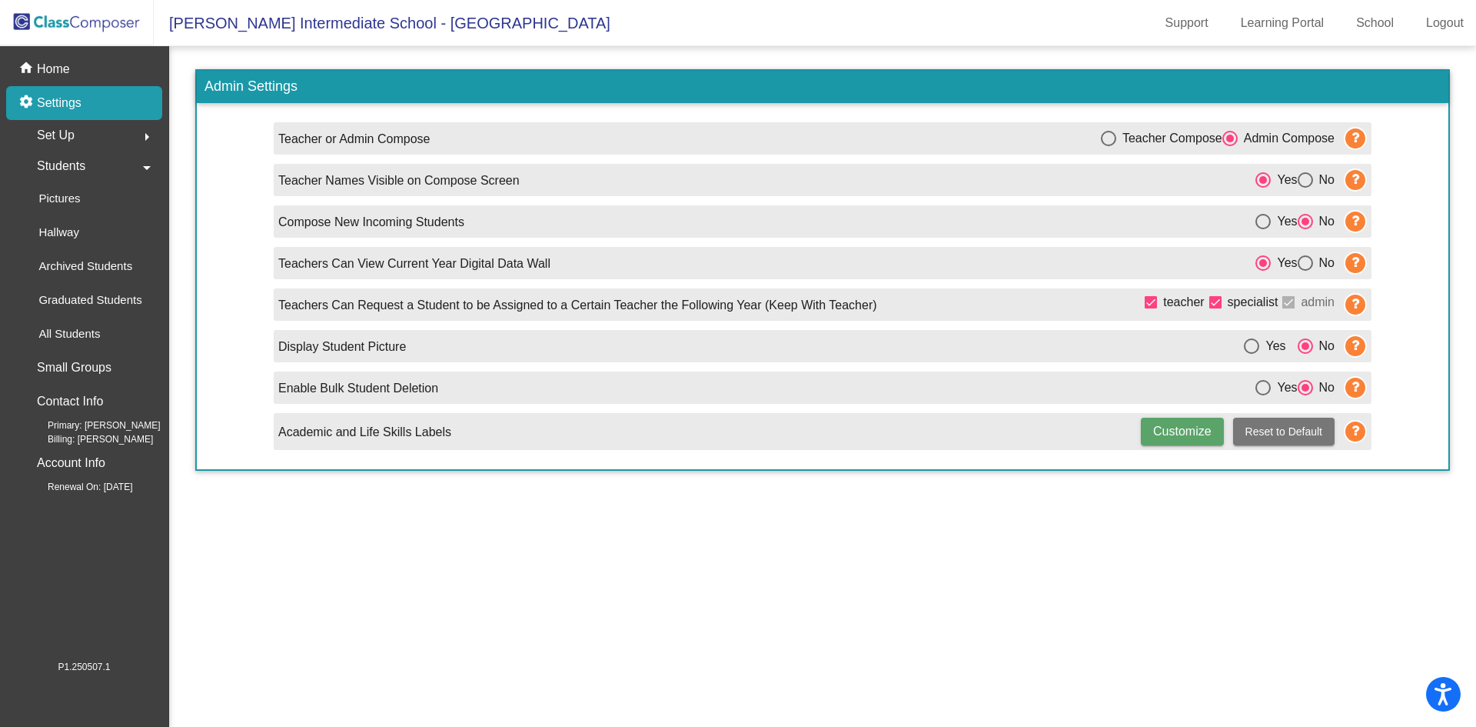
click at [94, 141] on div "Set Up arrow_right" at bounding box center [88, 135] width 147 height 31
click at [59, 236] on p "Users" at bounding box center [53, 235] width 30 height 18
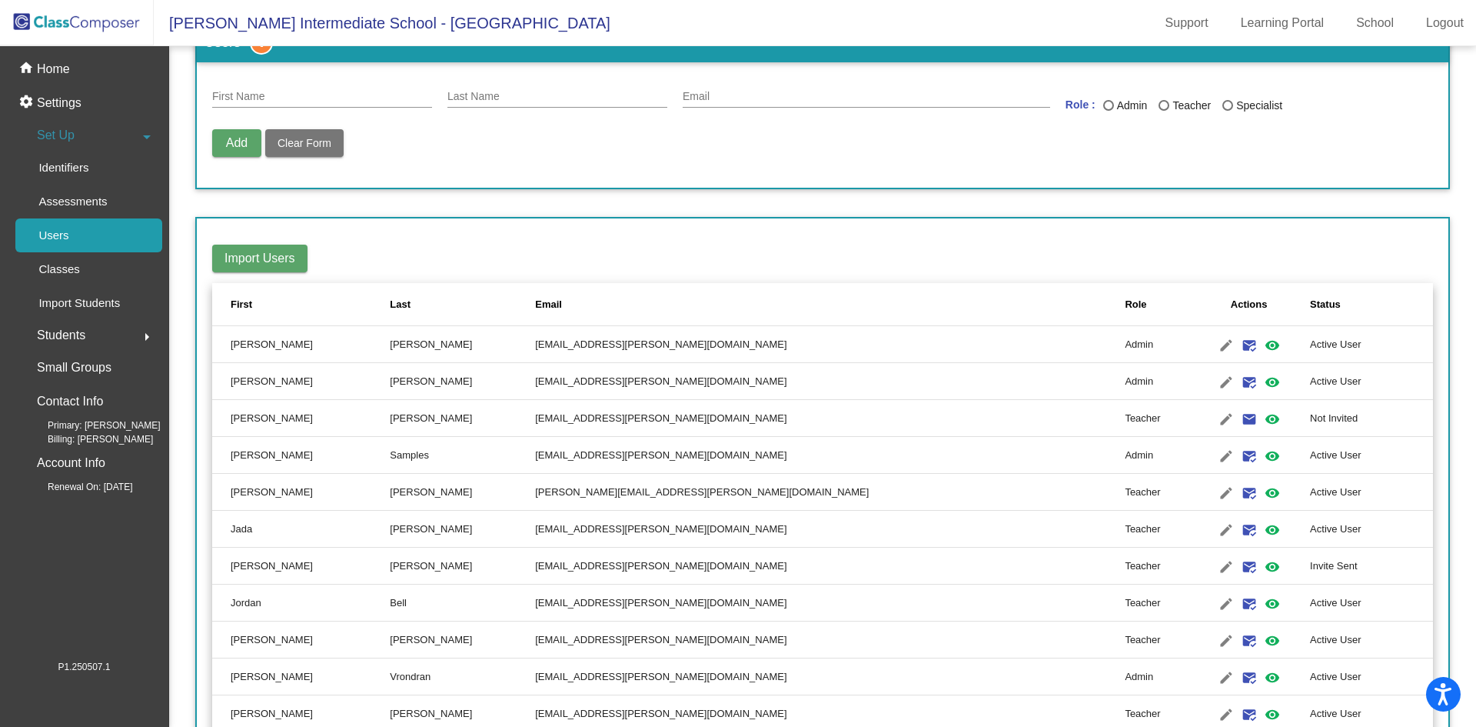
scroll to position [231, 0]
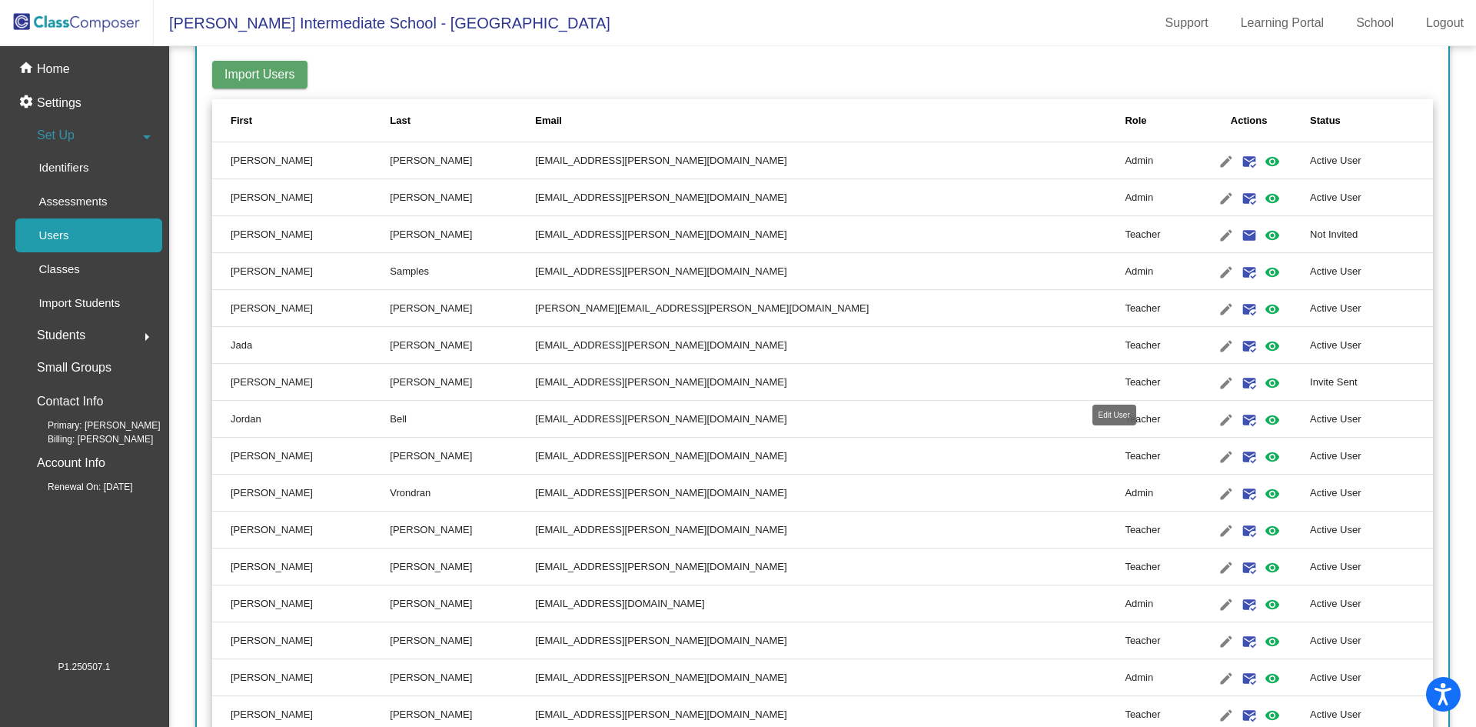
click at [1217, 384] on mat-icon "edit" at bounding box center [1226, 383] width 18 height 18
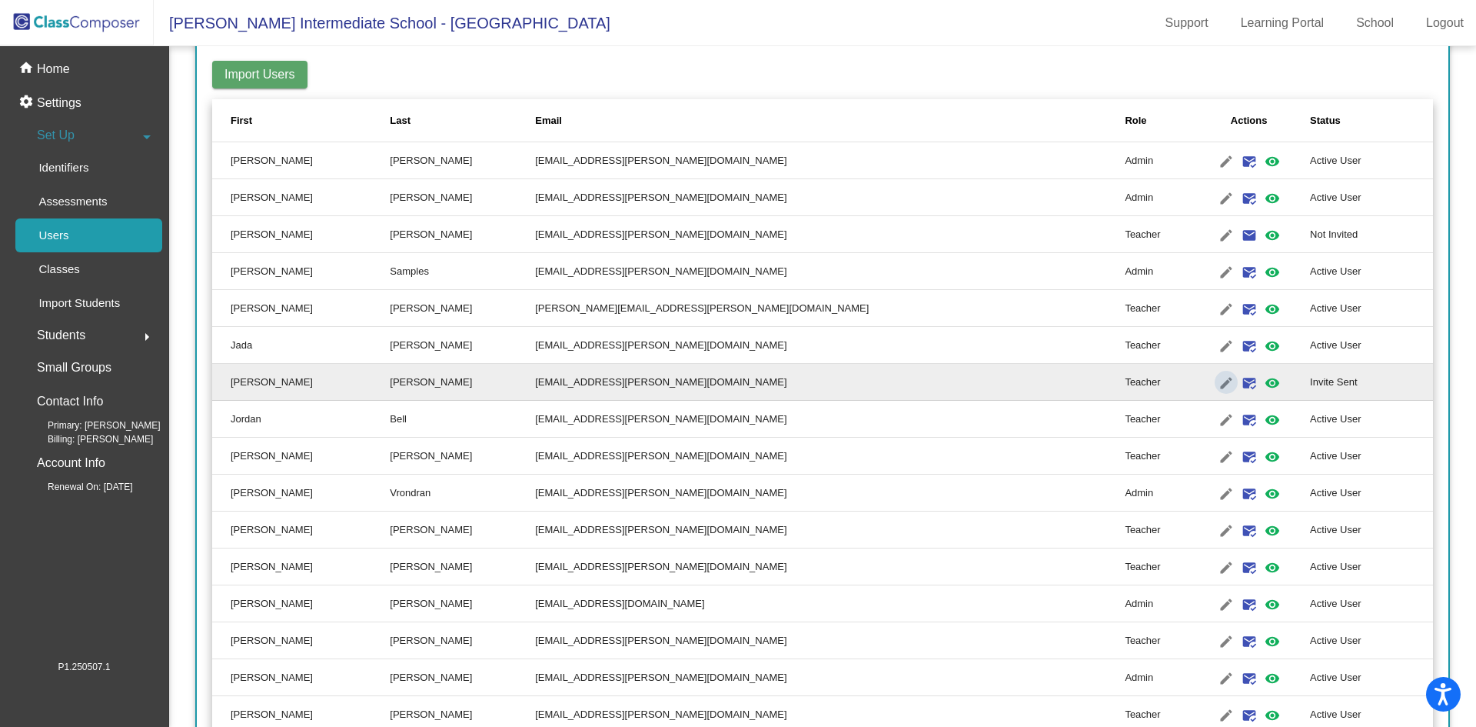
type input "Ann"
type input "Preidis"
type input "preidisa@gaylord.k12.mi.us"
radio input "true"
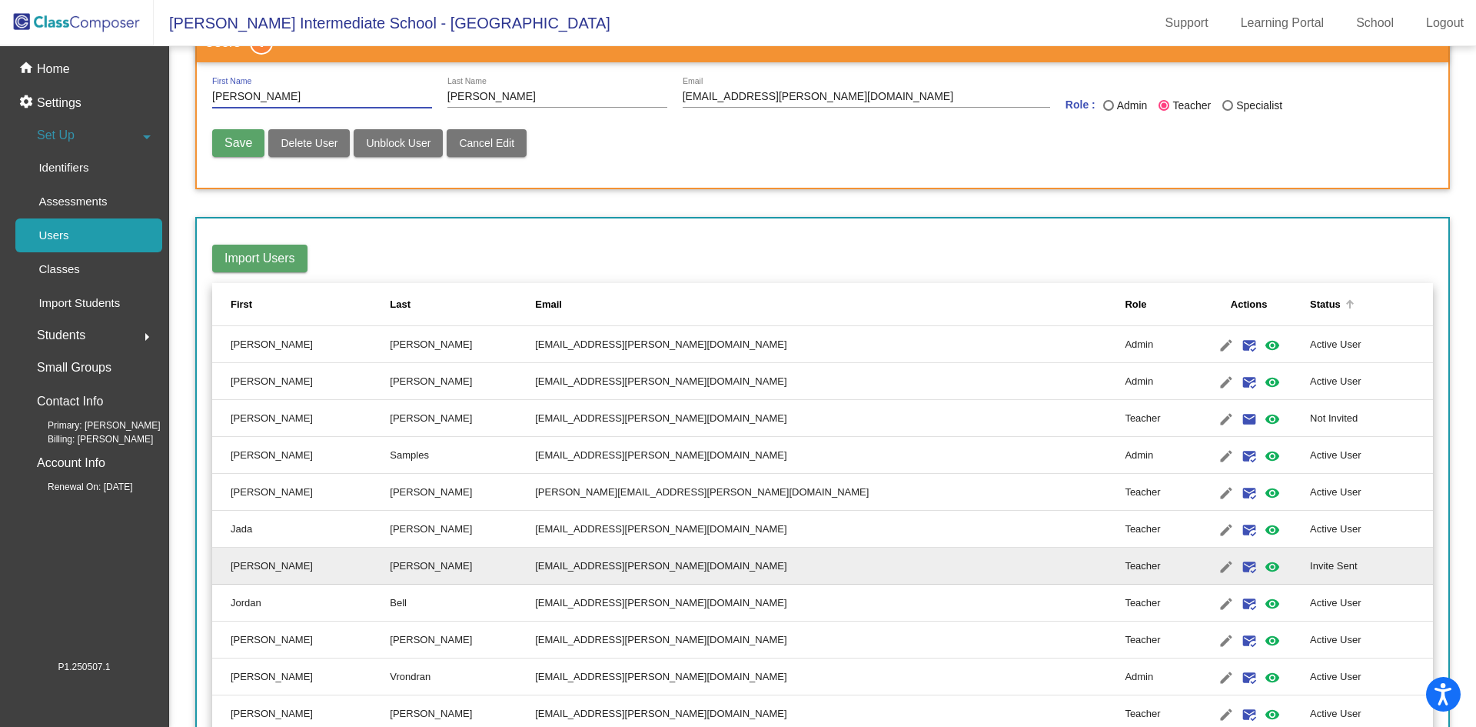
scroll to position [308, 0]
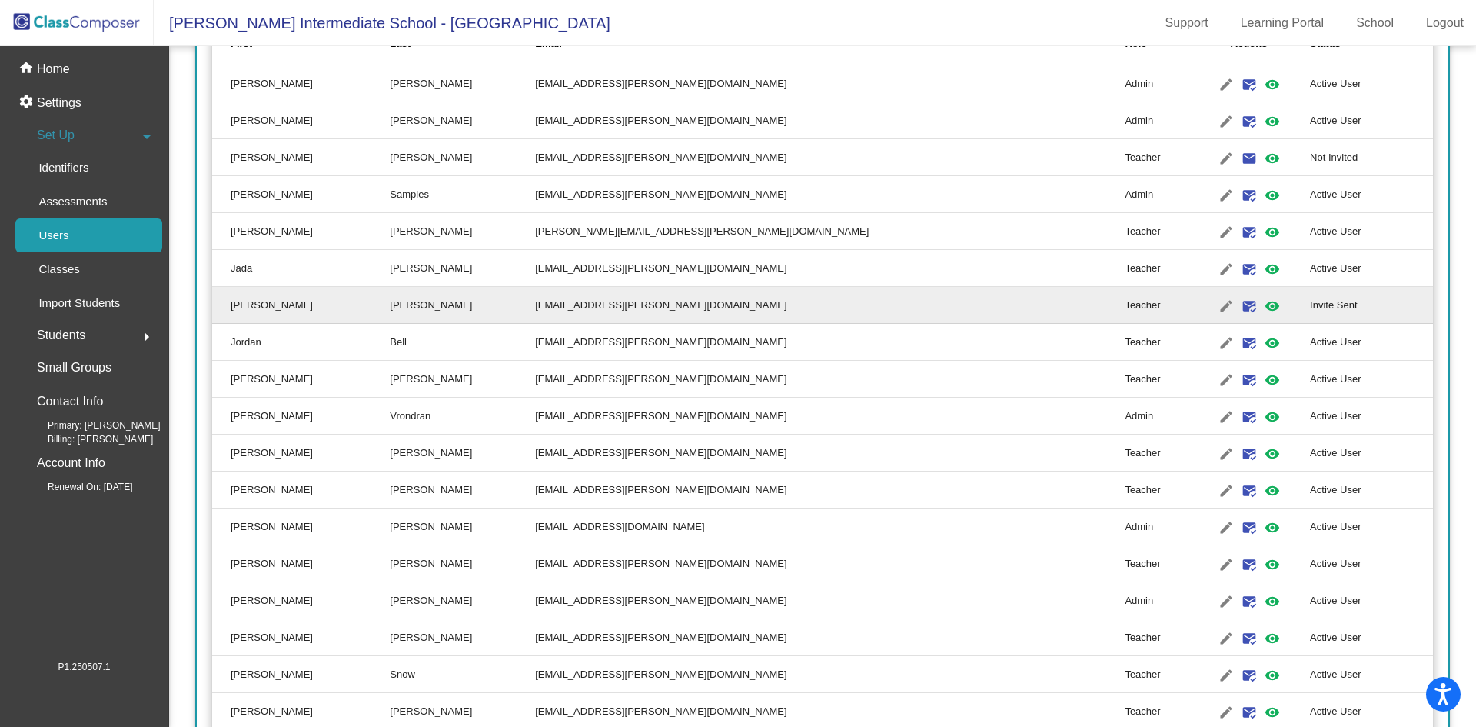
click at [248, 230] on td "Sarah" at bounding box center [301, 231] width 178 height 37
click at [1263, 229] on mat-icon "visibility" at bounding box center [1272, 232] width 18 height 18
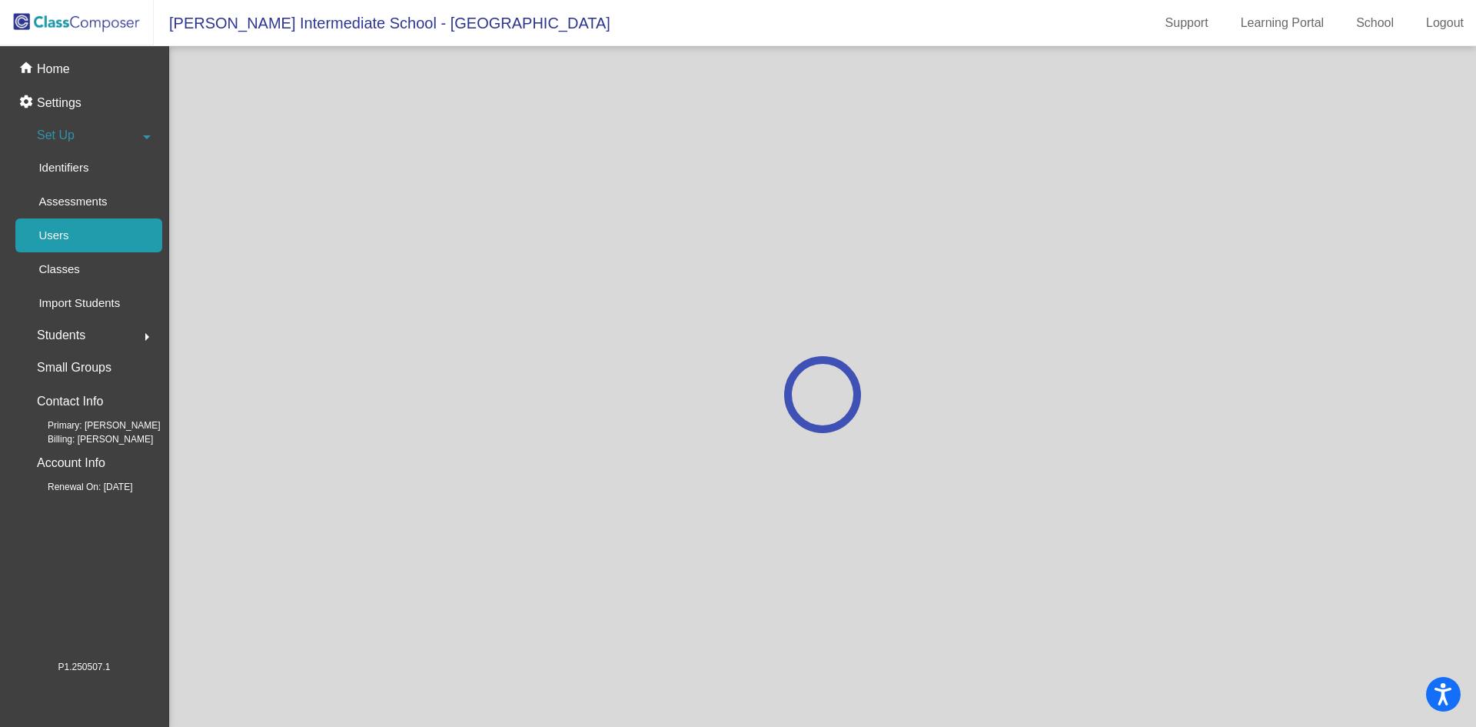
scroll to position [0, 0]
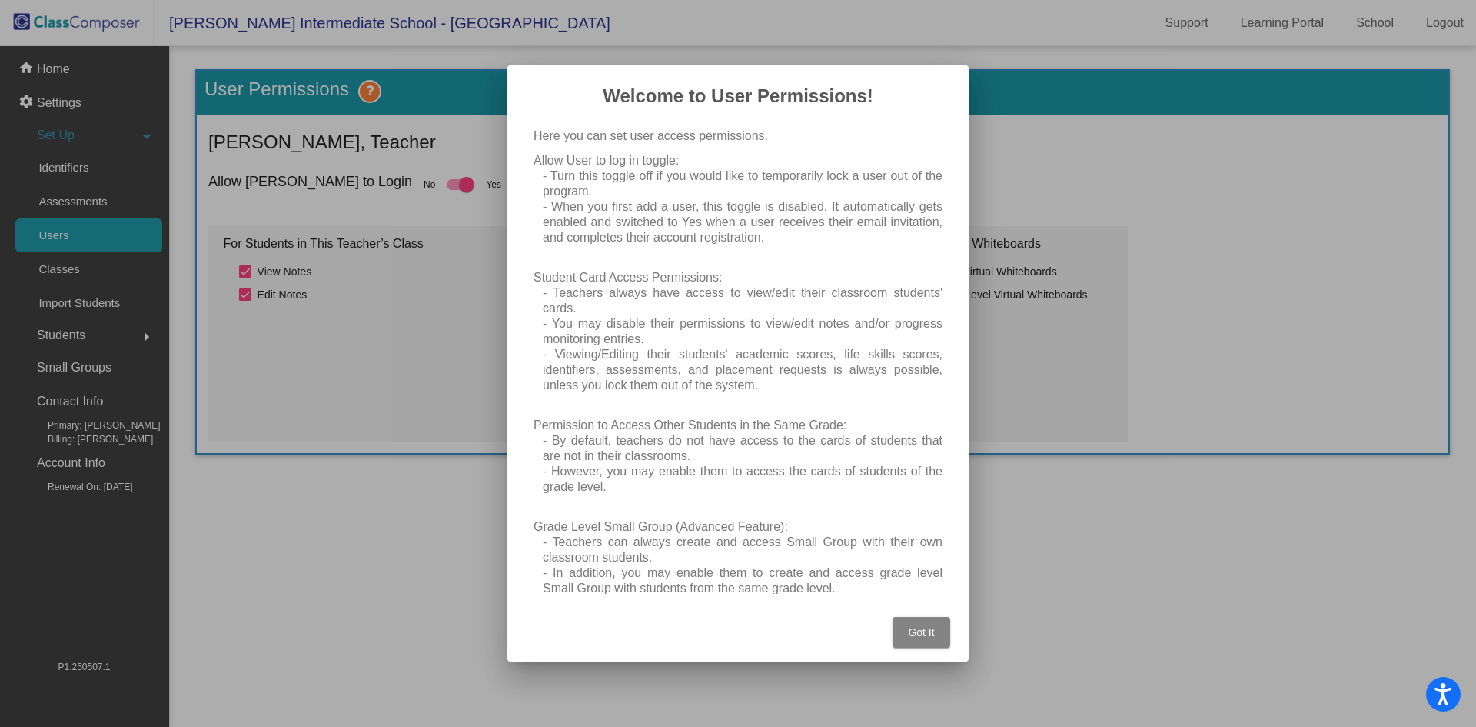
click at [917, 634] on span "Got It" at bounding box center [921, 632] width 26 height 12
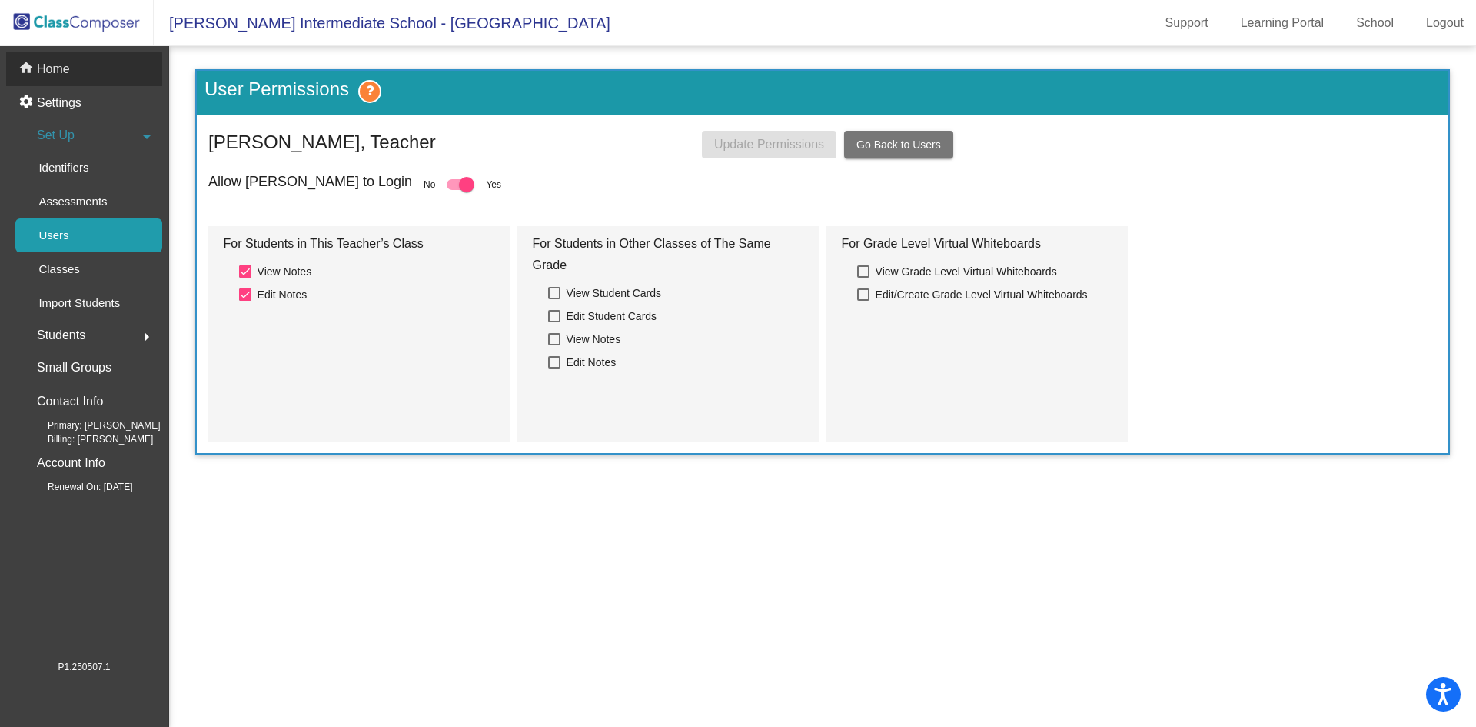
click at [53, 72] on p "Home" at bounding box center [53, 69] width 33 height 18
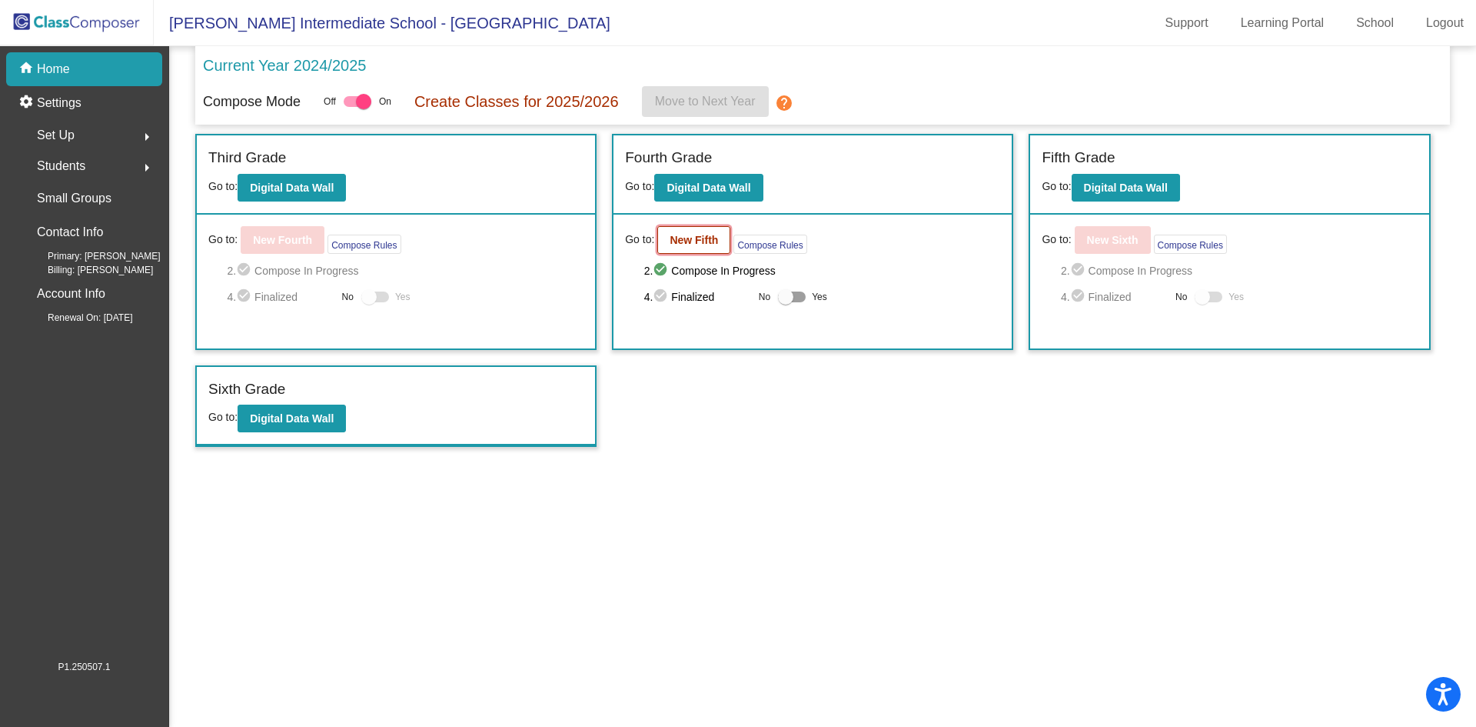
click at [684, 236] on b "New Fifth" at bounding box center [694, 240] width 48 height 12
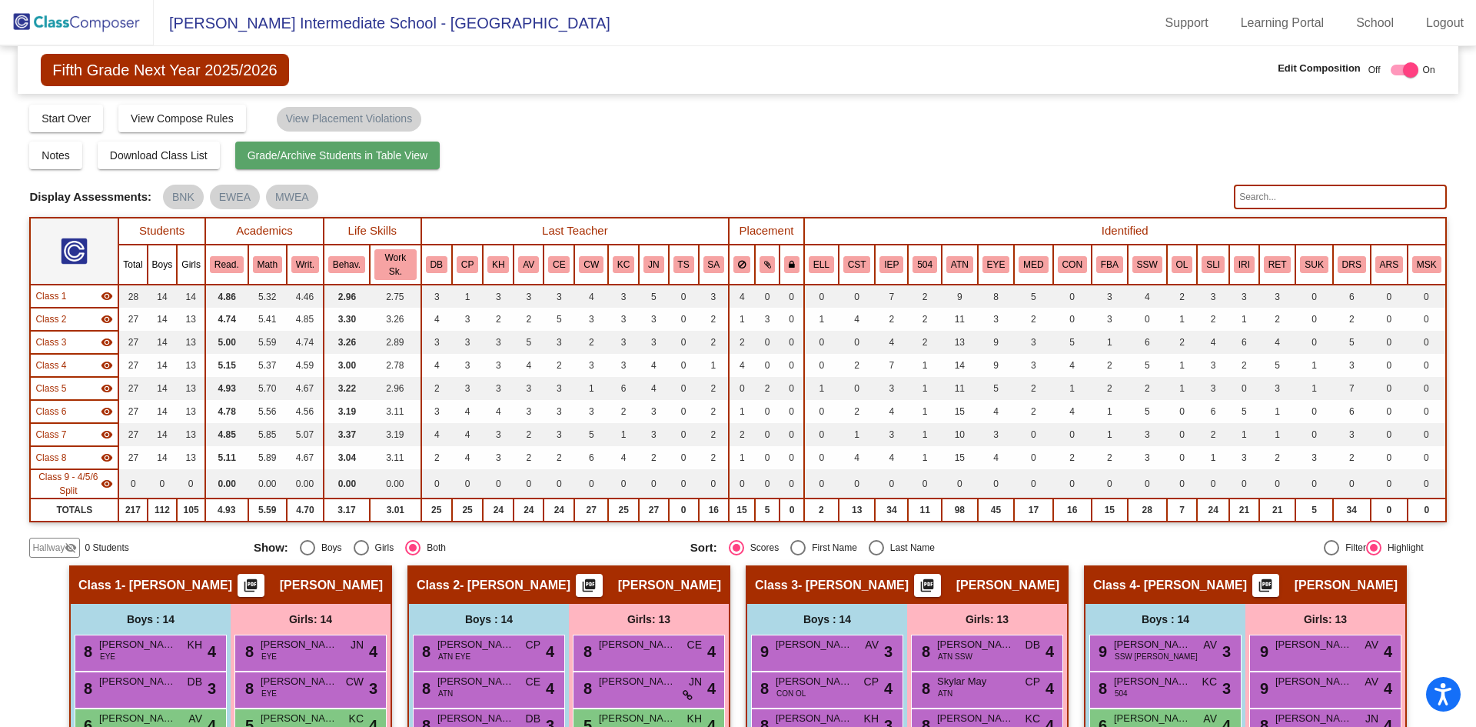
click at [322, 153] on span "Grade/Archive Students in Table View" at bounding box center [338, 155] width 181 height 12
click at [65, 25] on img at bounding box center [77, 22] width 154 height 45
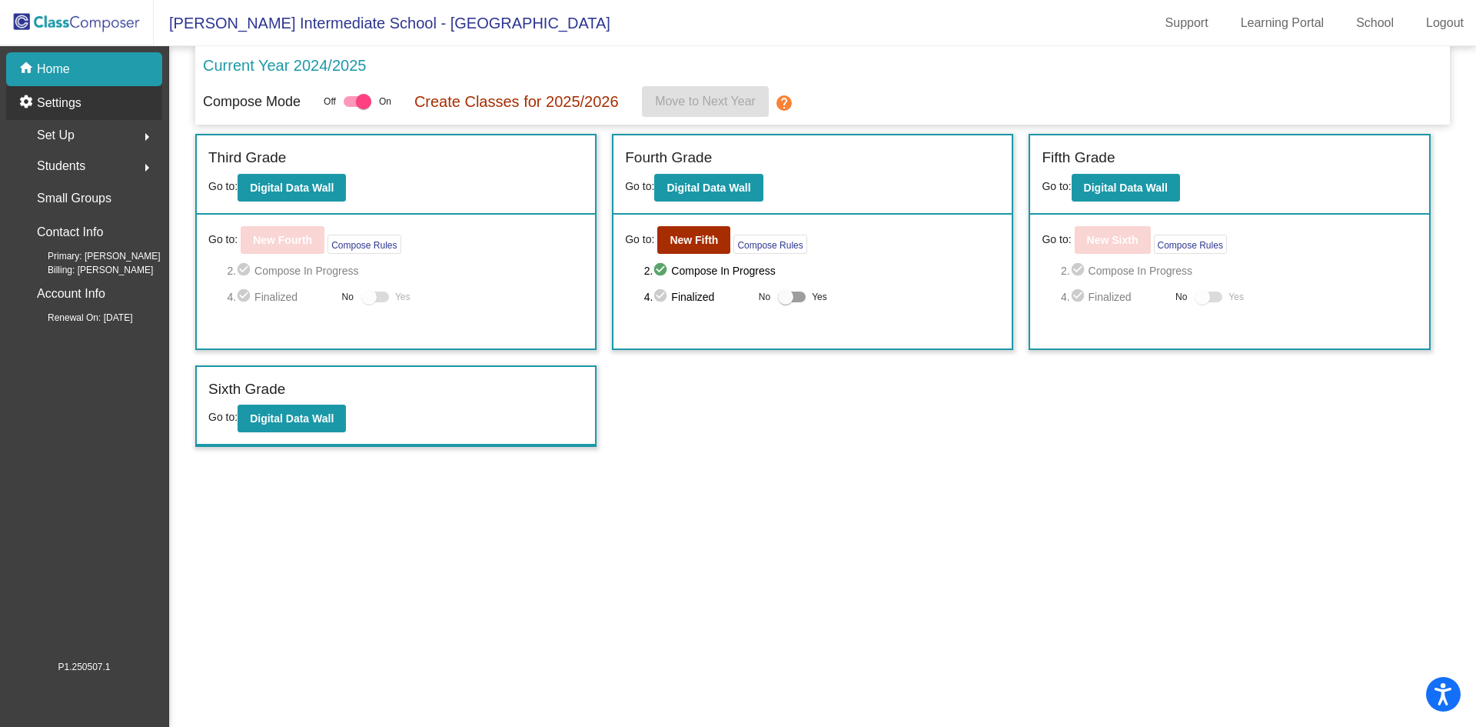
click at [67, 94] on p "Settings" at bounding box center [59, 103] width 45 height 18
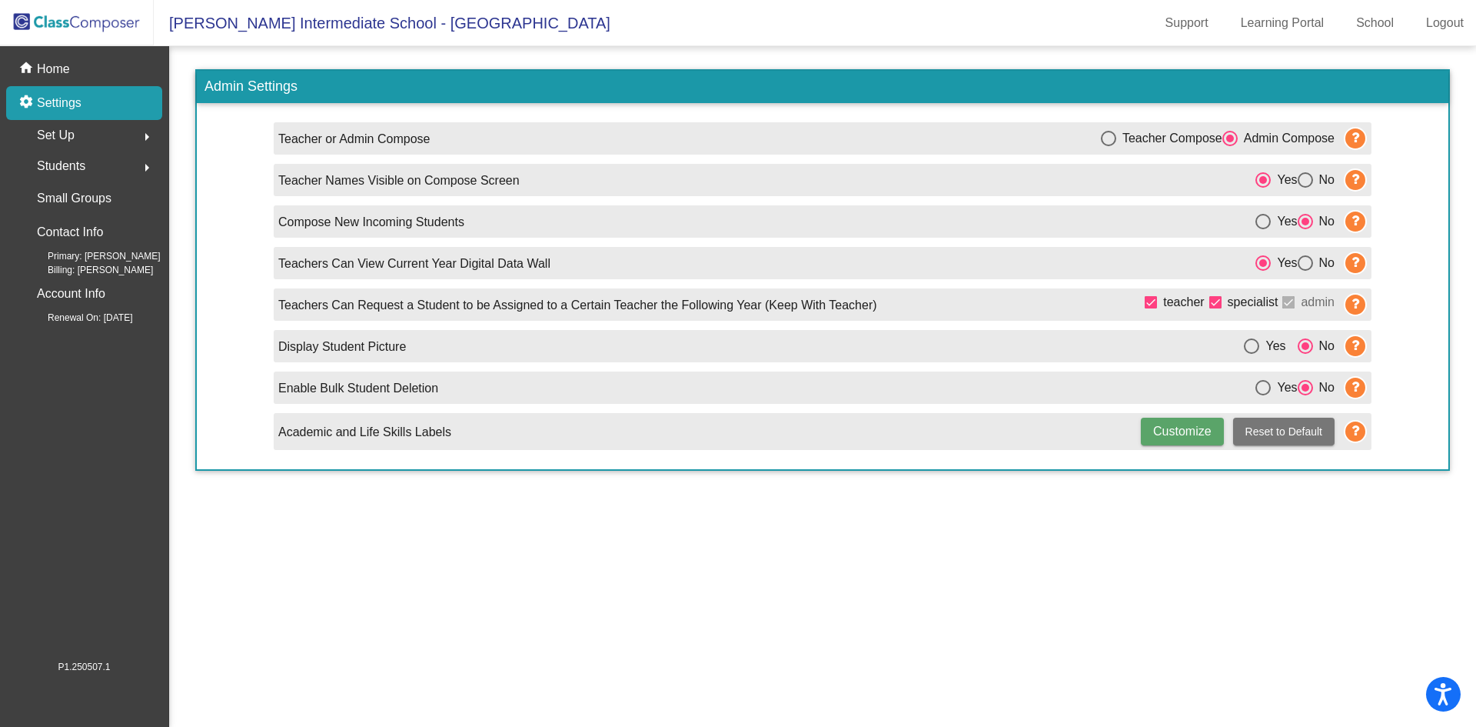
click at [51, 128] on span "Set Up" at bounding box center [56, 136] width 38 height 22
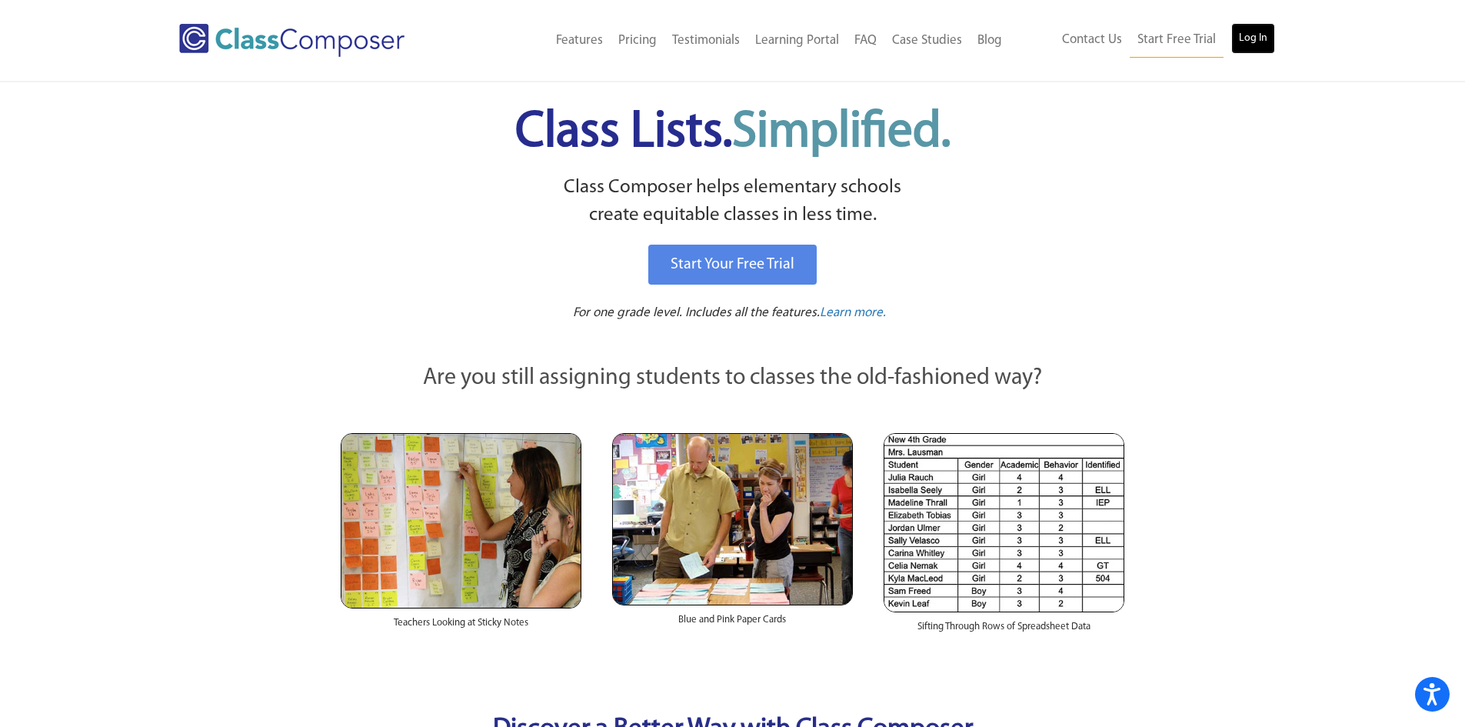
click at [1252, 38] on link "Log In" at bounding box center [1253, 38] width 44 height 31
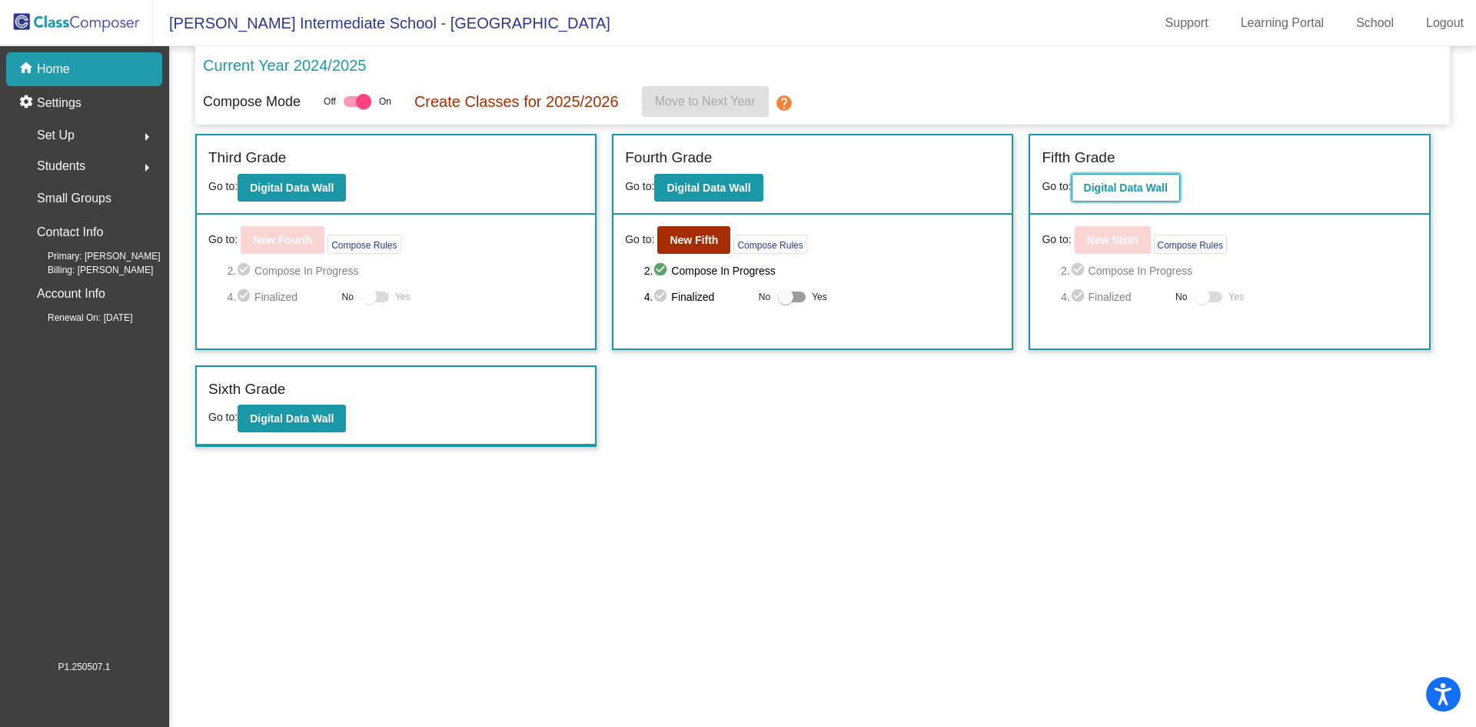
click at [1151, 186] on b "Digital Data Wall" at bounding box center [1126, 187] width 84 height 12
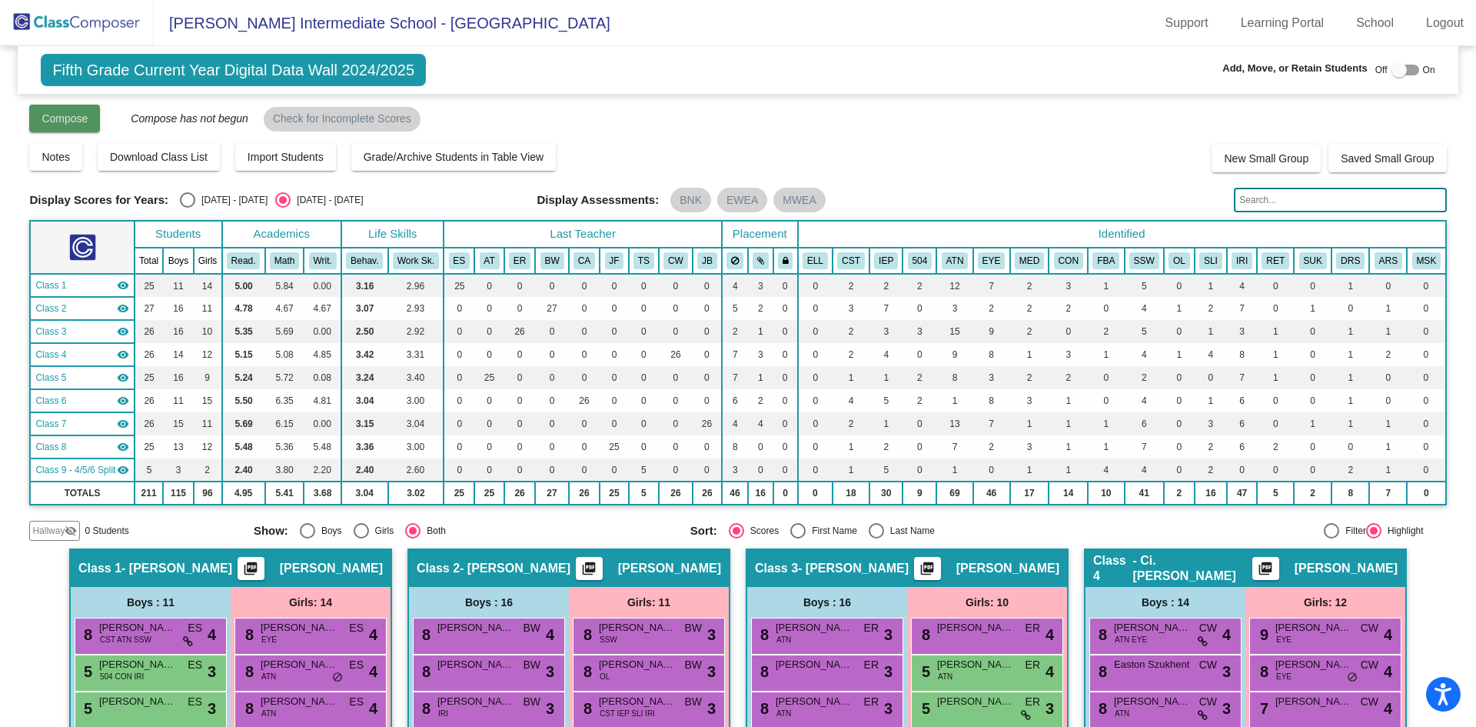
click at [68, 120] on span "Compose" at bounding box center [65, 118] width 46 height 12
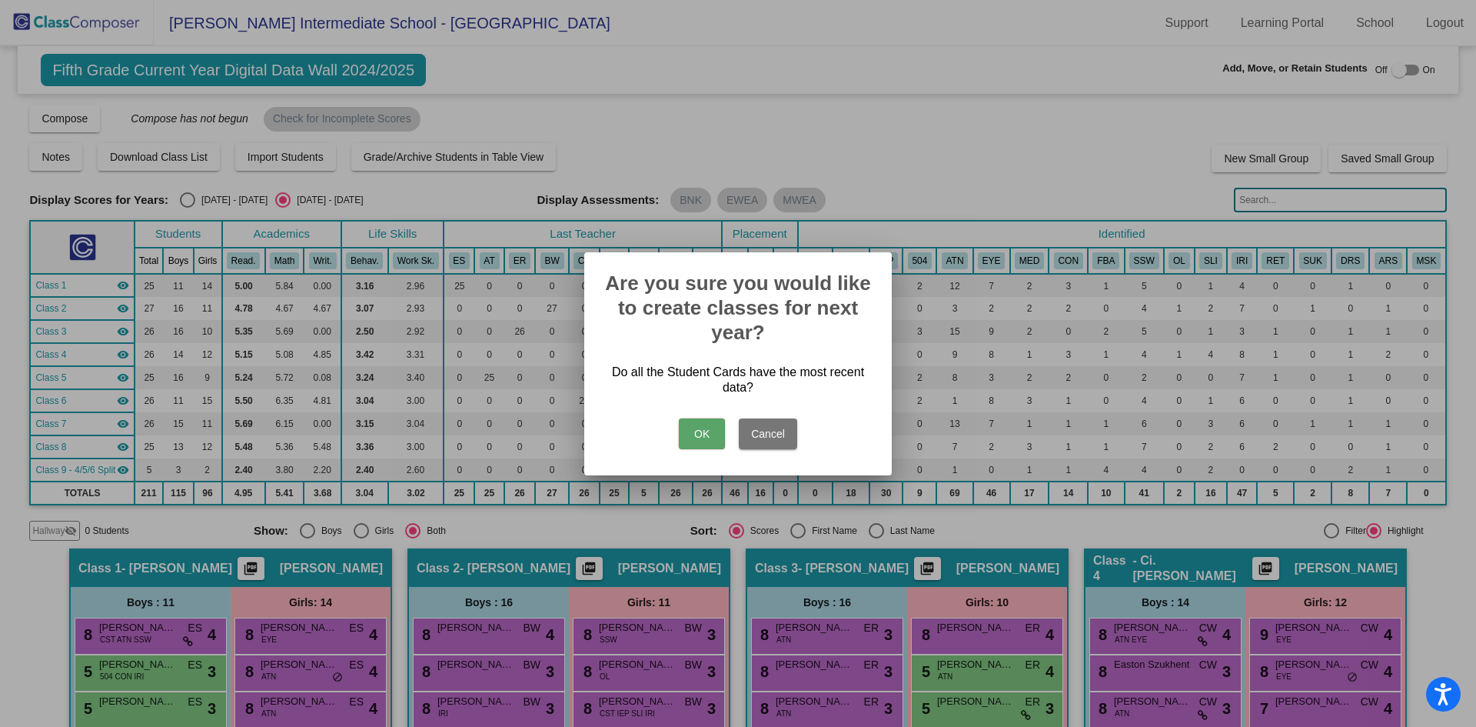
click at [695, 431] on button "OK" at bounding box center [702, 433] width 46 height 31
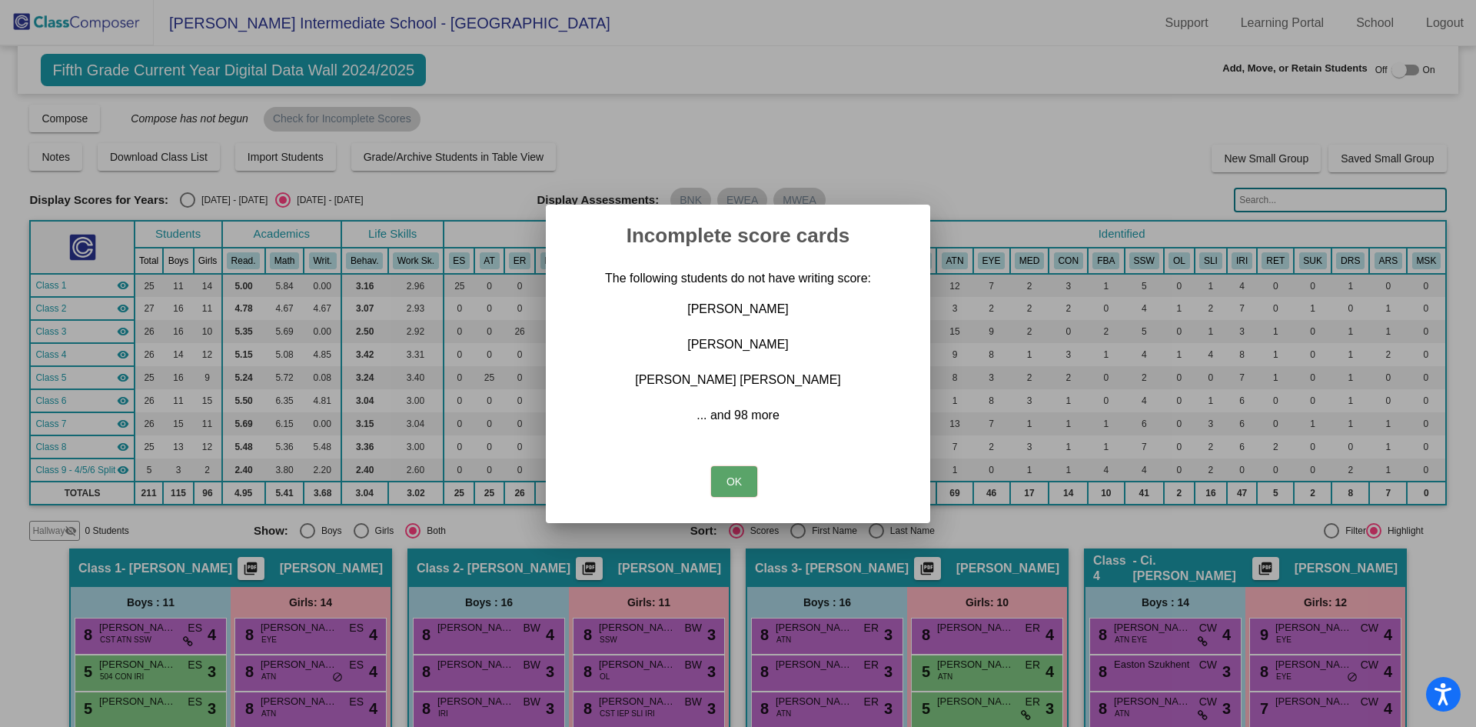
click at [560, 115] on div at bounding box center [738, 363] width 1476 height 727
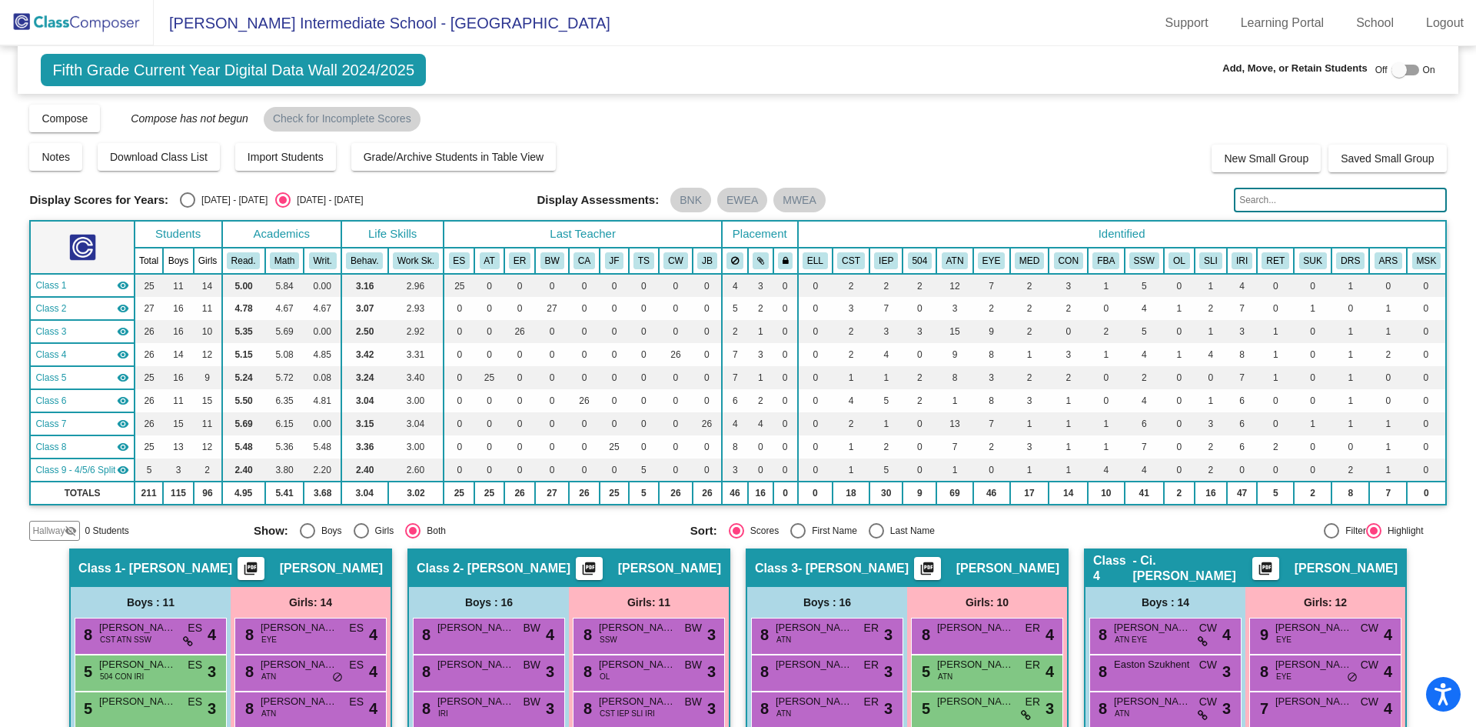
click at [77, 28] on img at bounding box center [77, 22] width 154 height 45
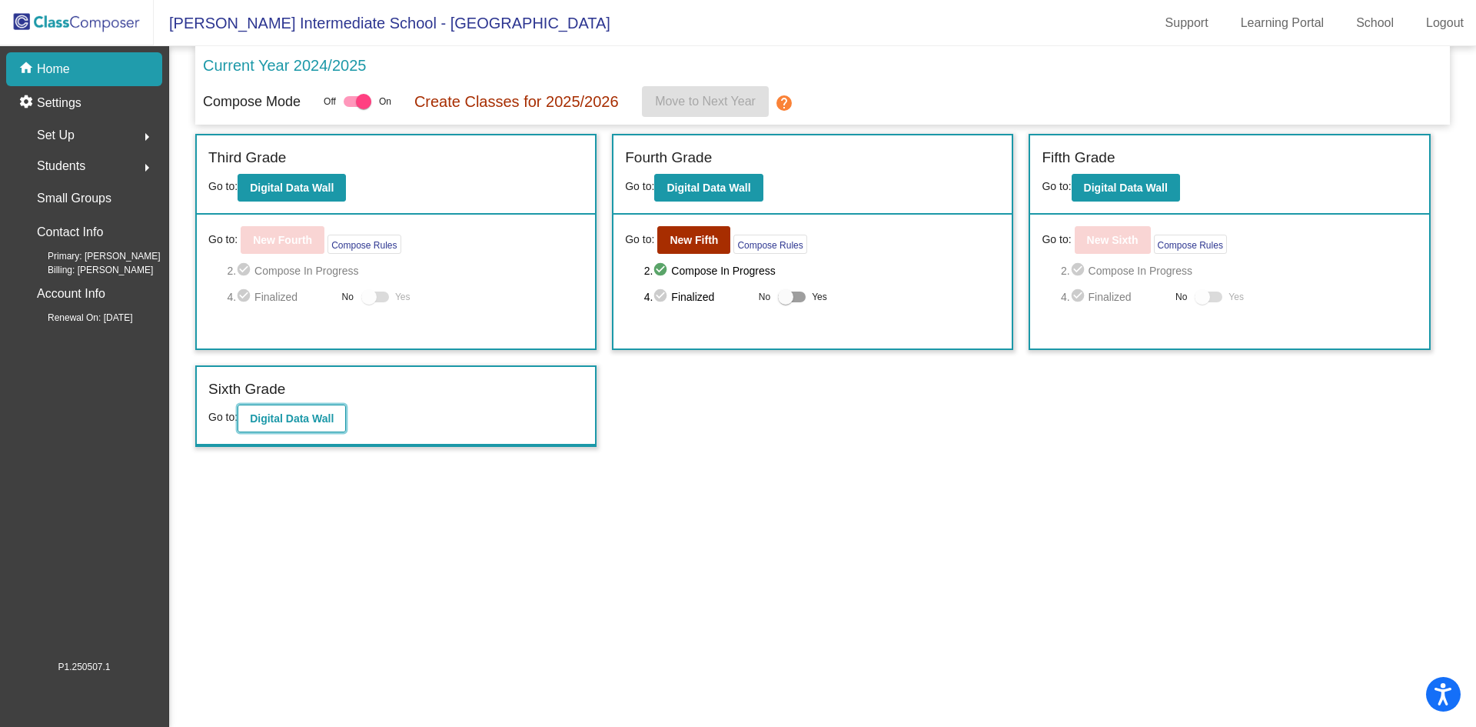
click at [302, 422] on b "Digital Data Wall" at bounding box center [292, 418] width 84 height 12
